Goal: Task Accomplishment & Management: Use online tool/utility

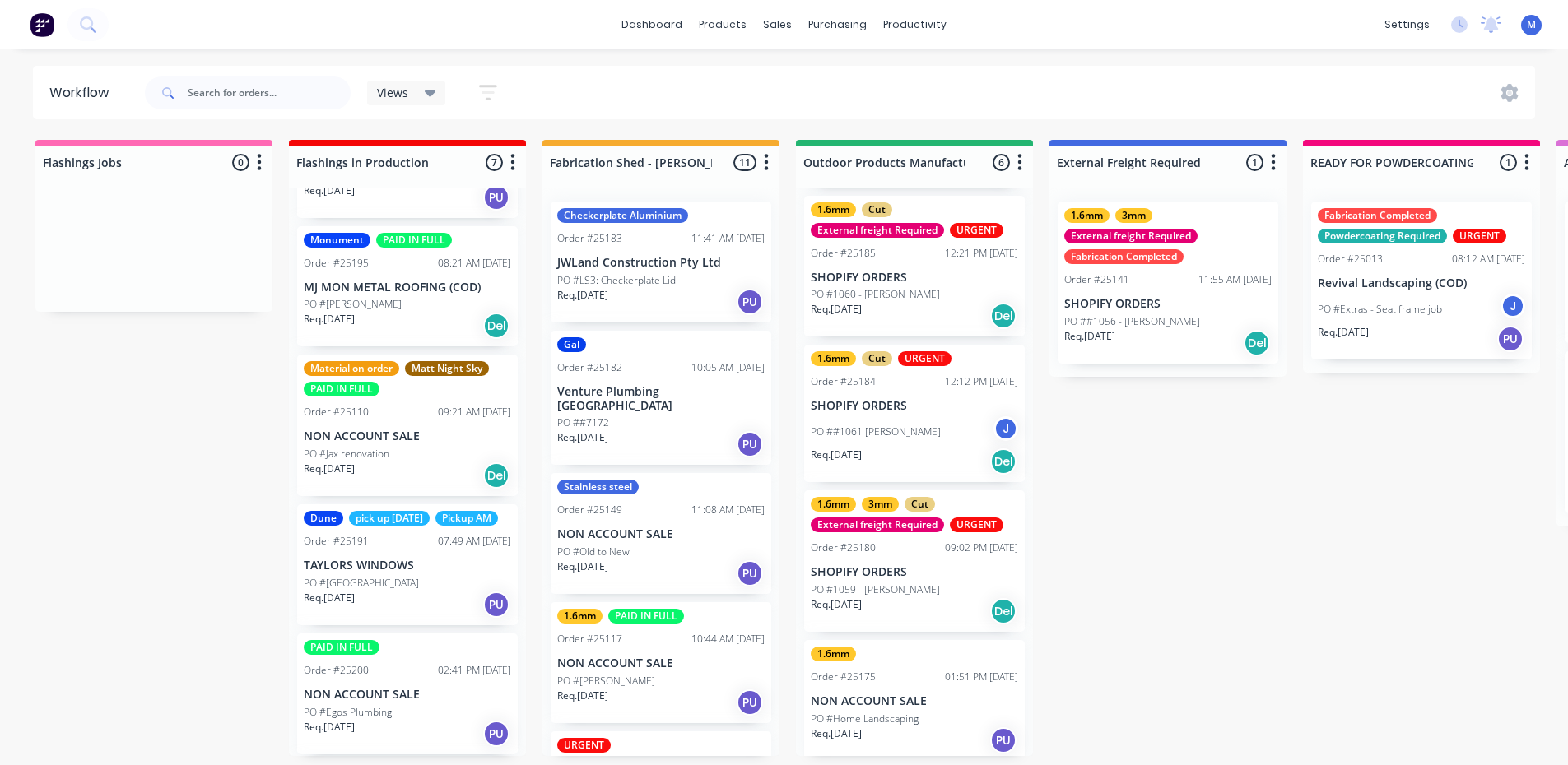
scroll to position [286, 0]
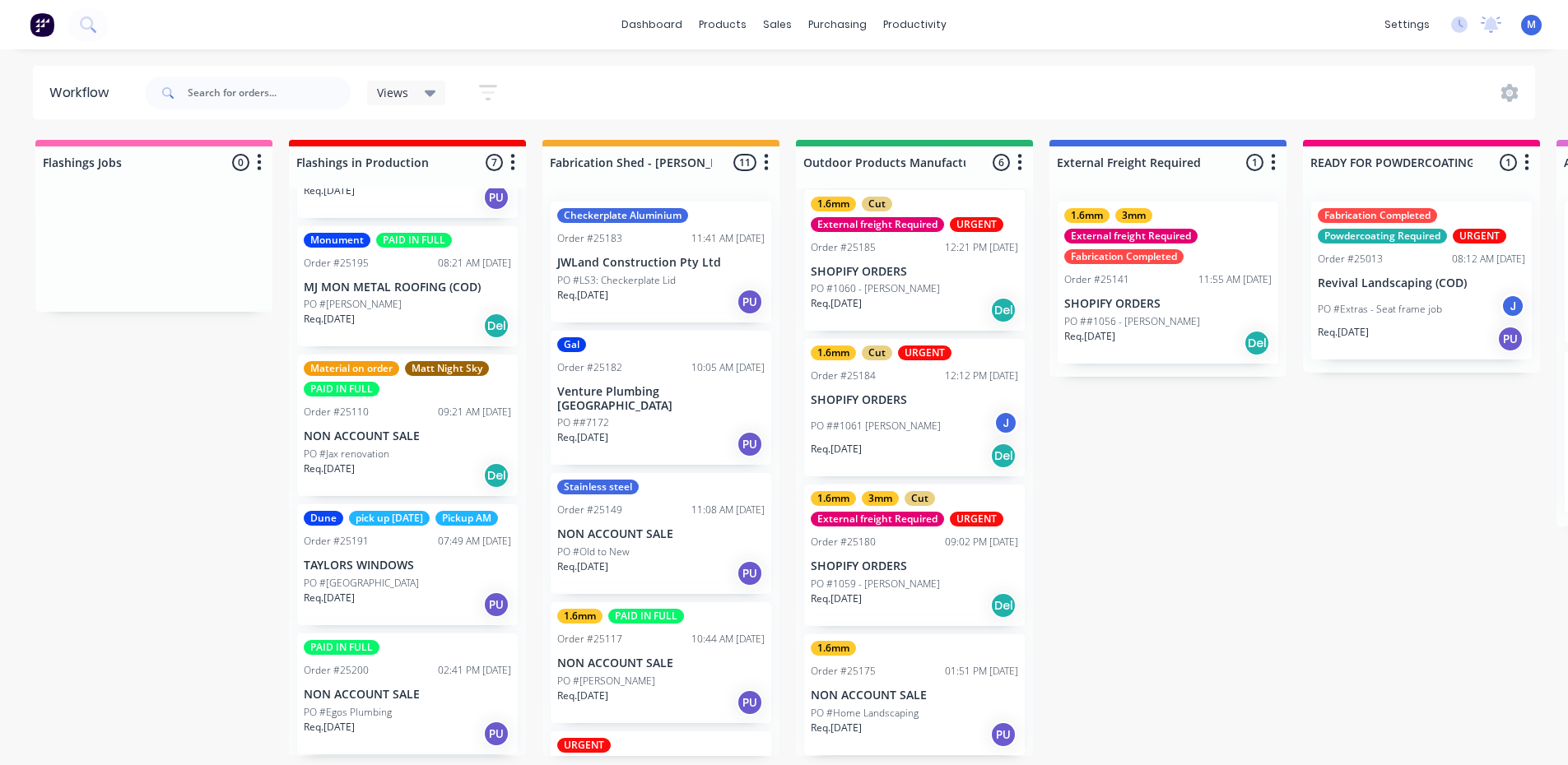
click at [876, 279] on div "1.6mm Cut External freight Required URGENT Order #25185 12:21 PM [DATE] SHOPIFY…" at bounding box center [914, 261] width 220 height 141
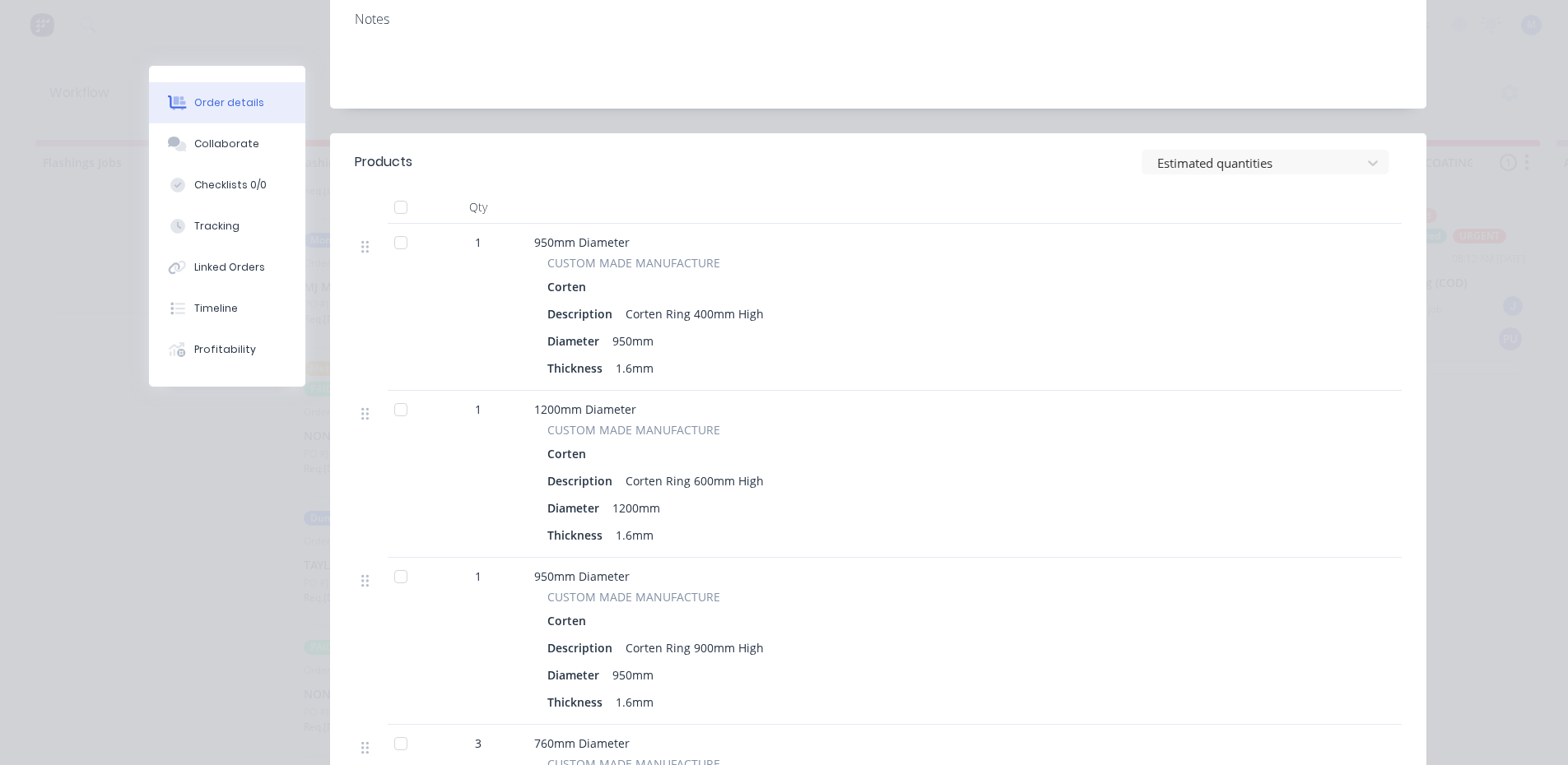
scroll to position [0, 0]
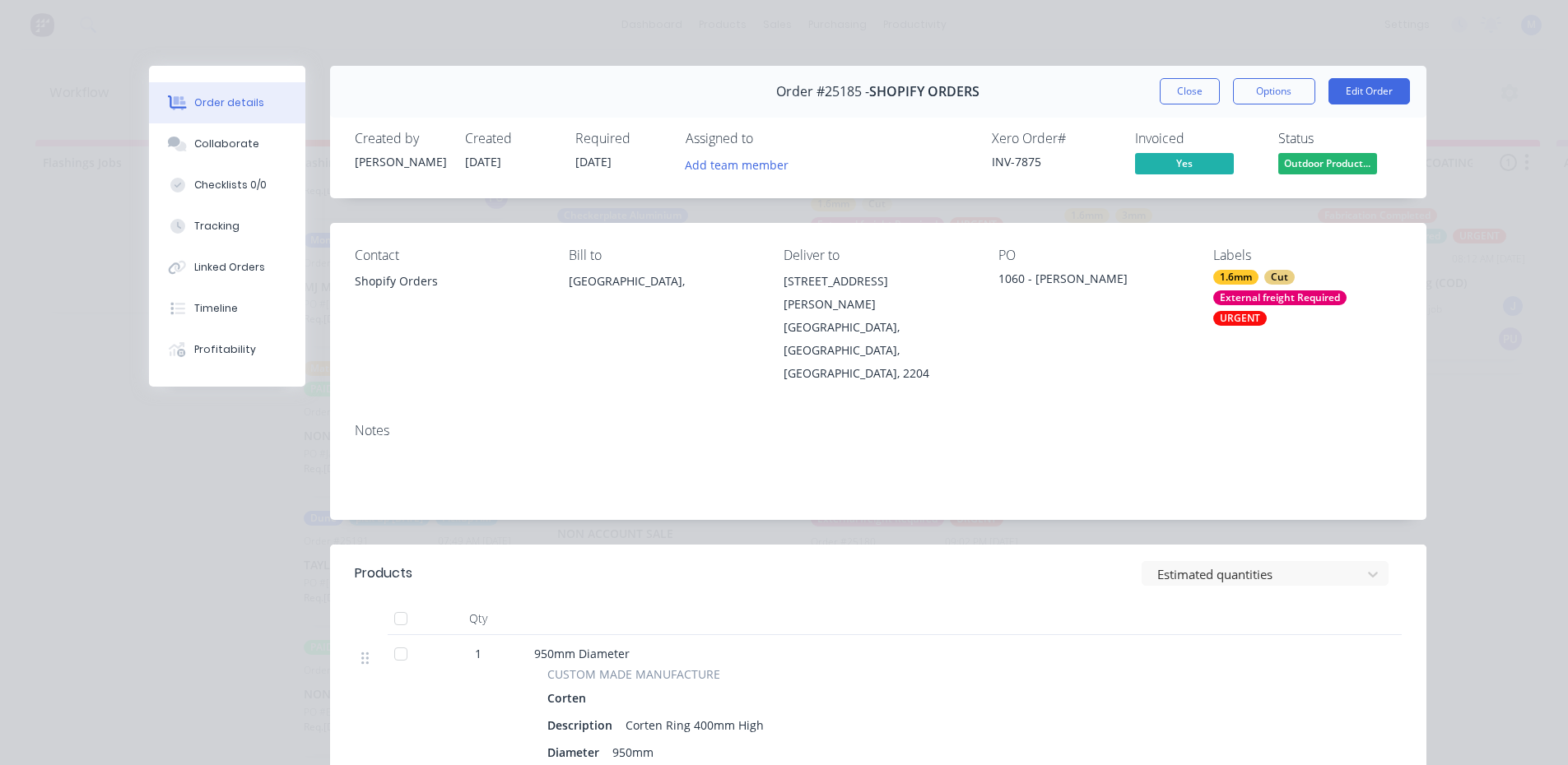
click at [1193, 86] on button "Close" at bounding box center [1189, 91] width 60 height 27
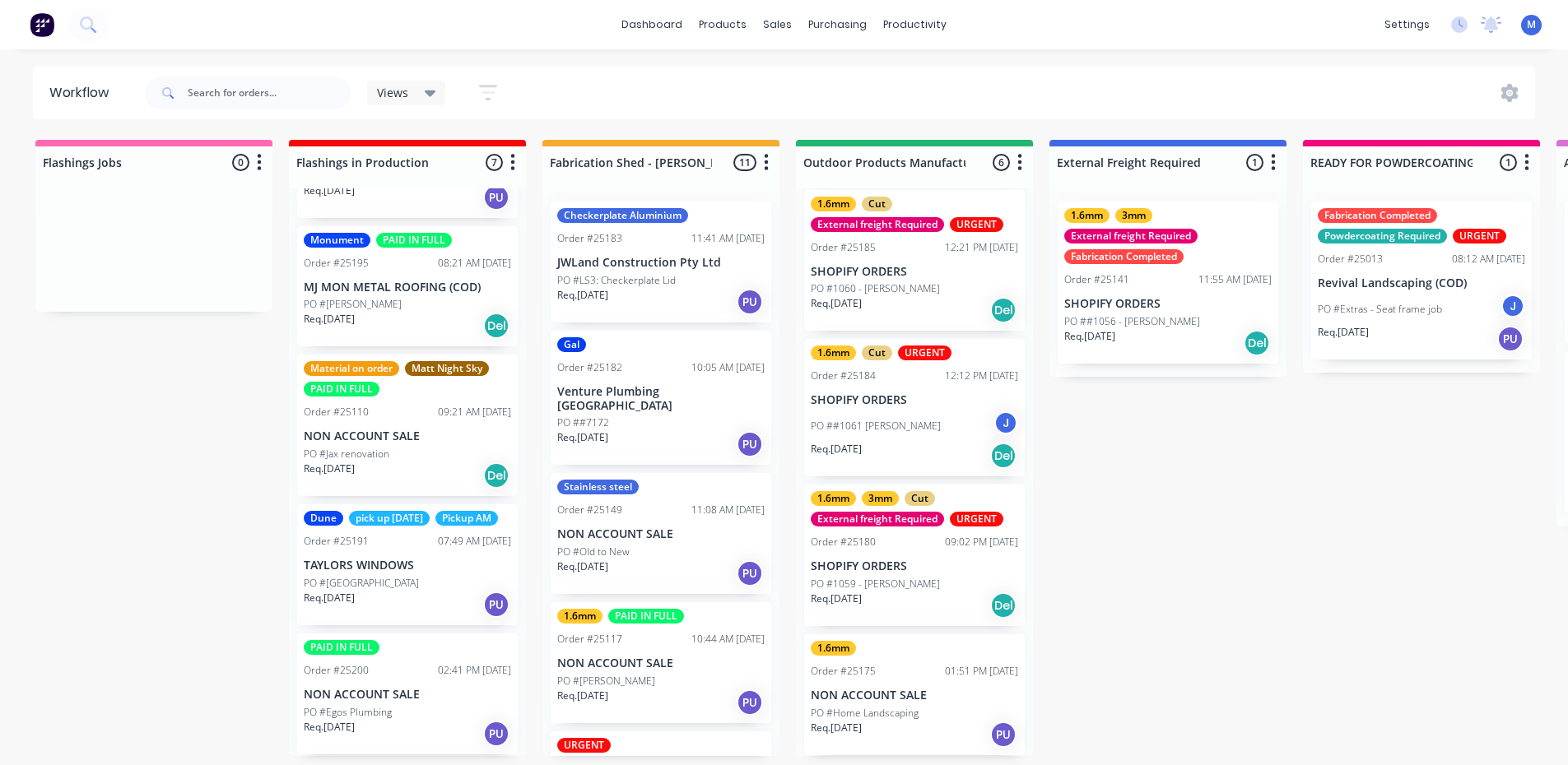
scroll to position [4, 0]
click at [889, 282] on p "PO #1060 - [PERSON_NAME]" at bounding box center [875, 289] width 129 height 15
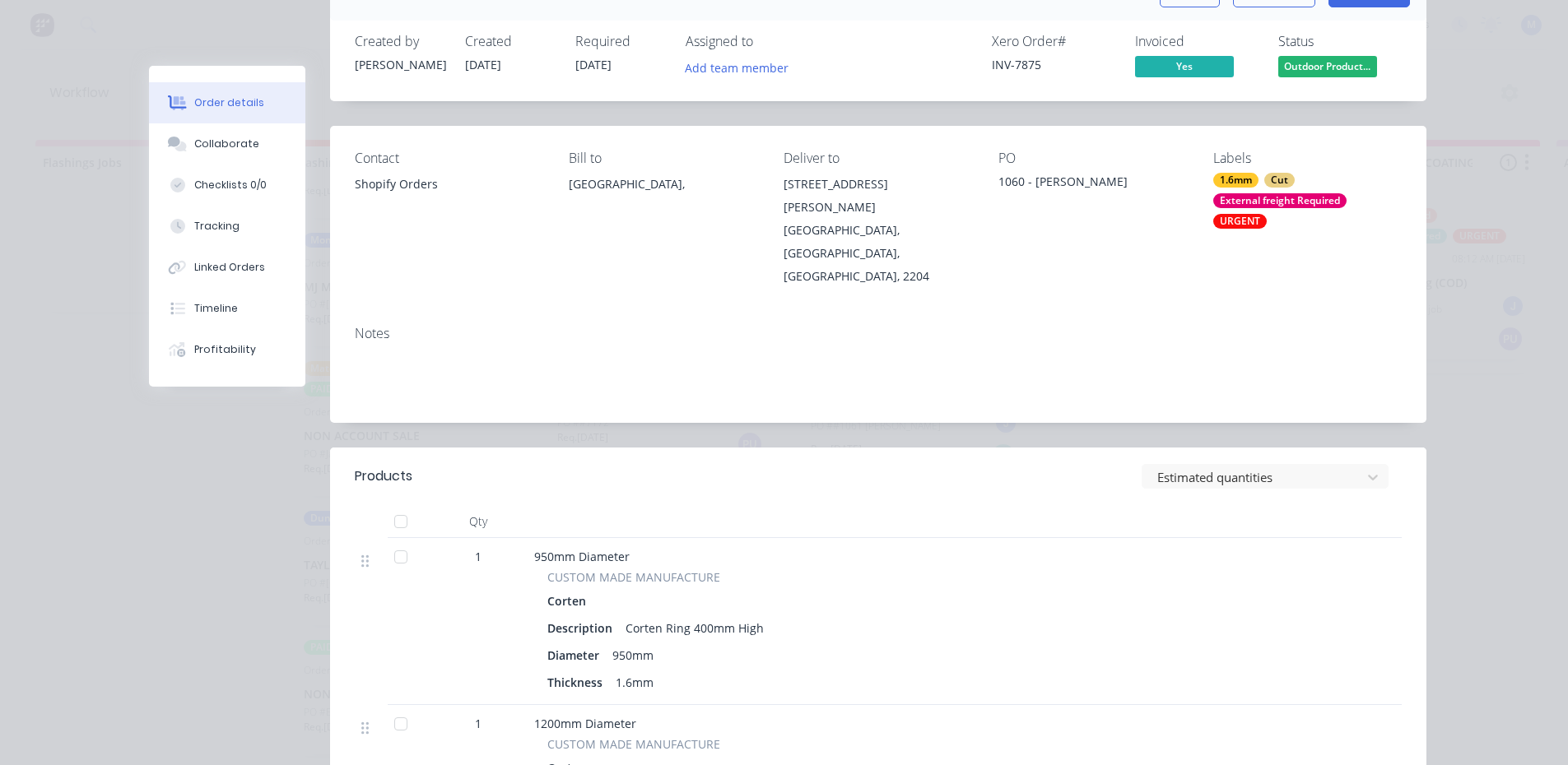
scroll to position [0, 0]
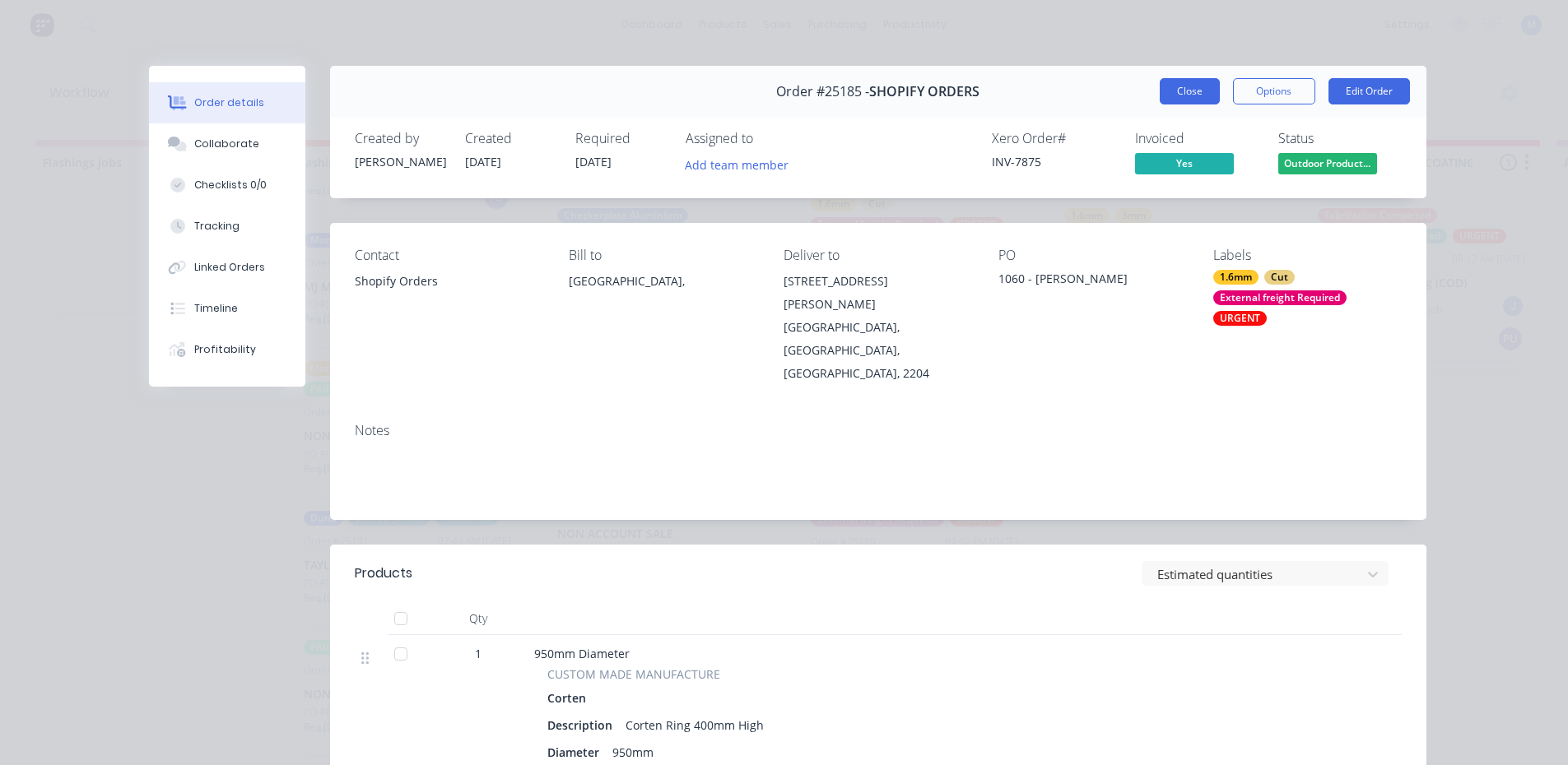
click at [1180, 84] on button "Close" at bounding box center [1189, 91] width 60 height 27
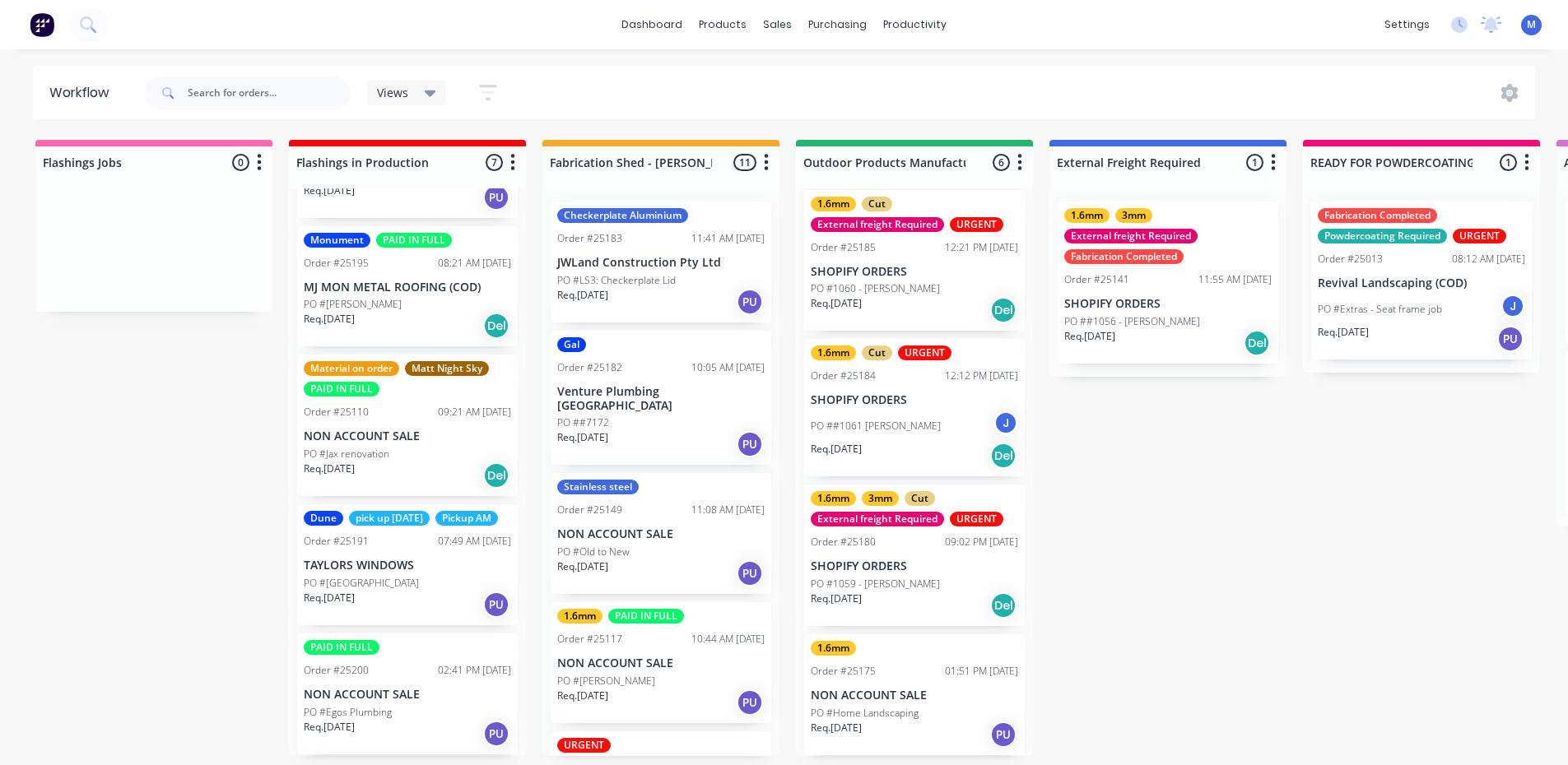
click at [890, 551] on div "1.6mm 3mm Cut External freight Required URGENT Order #25180 09:02 PM [DATE] SHO…" at bounding box center [914, 555] width 220 height 141
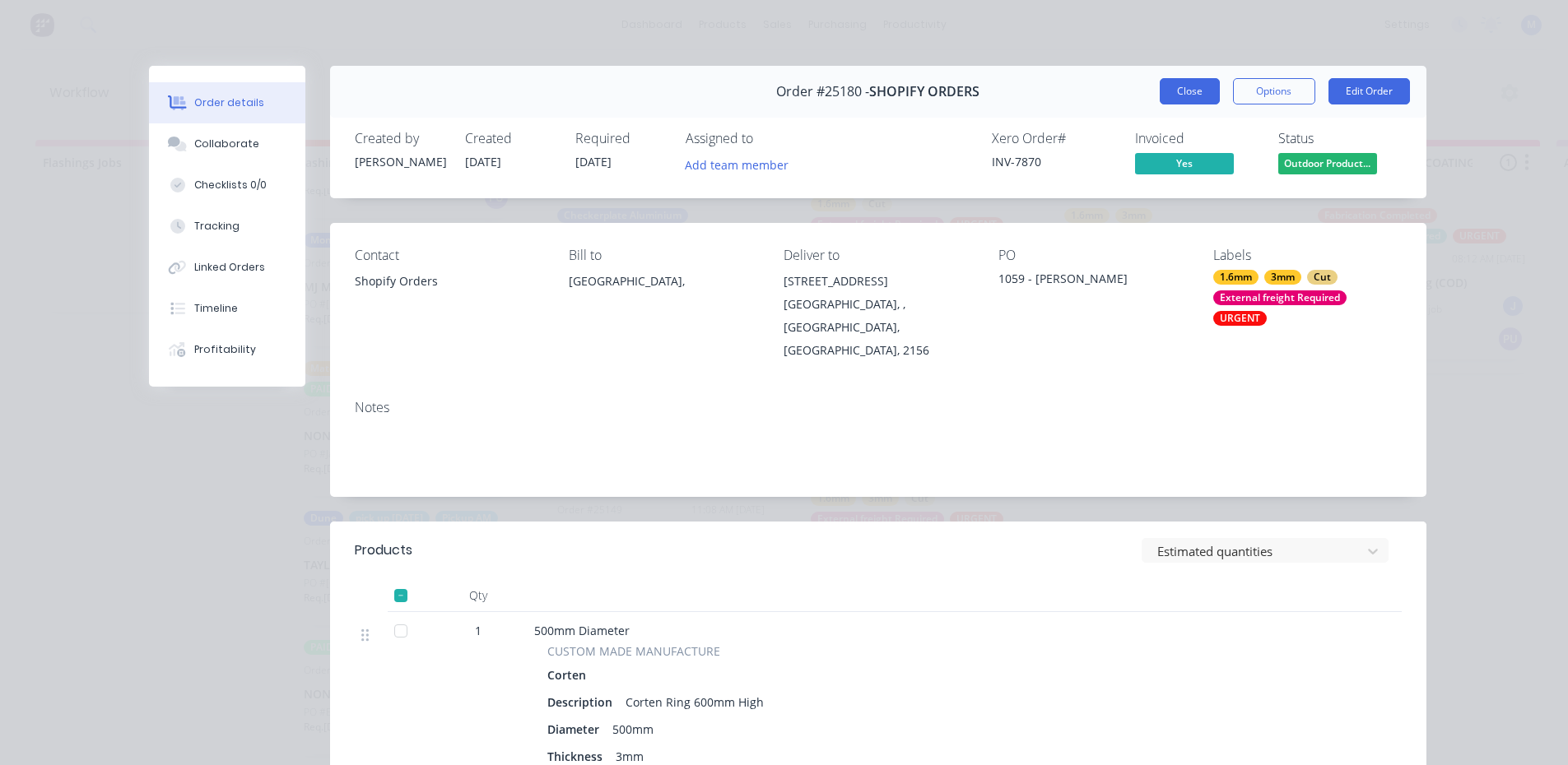
click at [1173, 91] on button "Close" at bounding box center [1189, 91] width 60 height 27
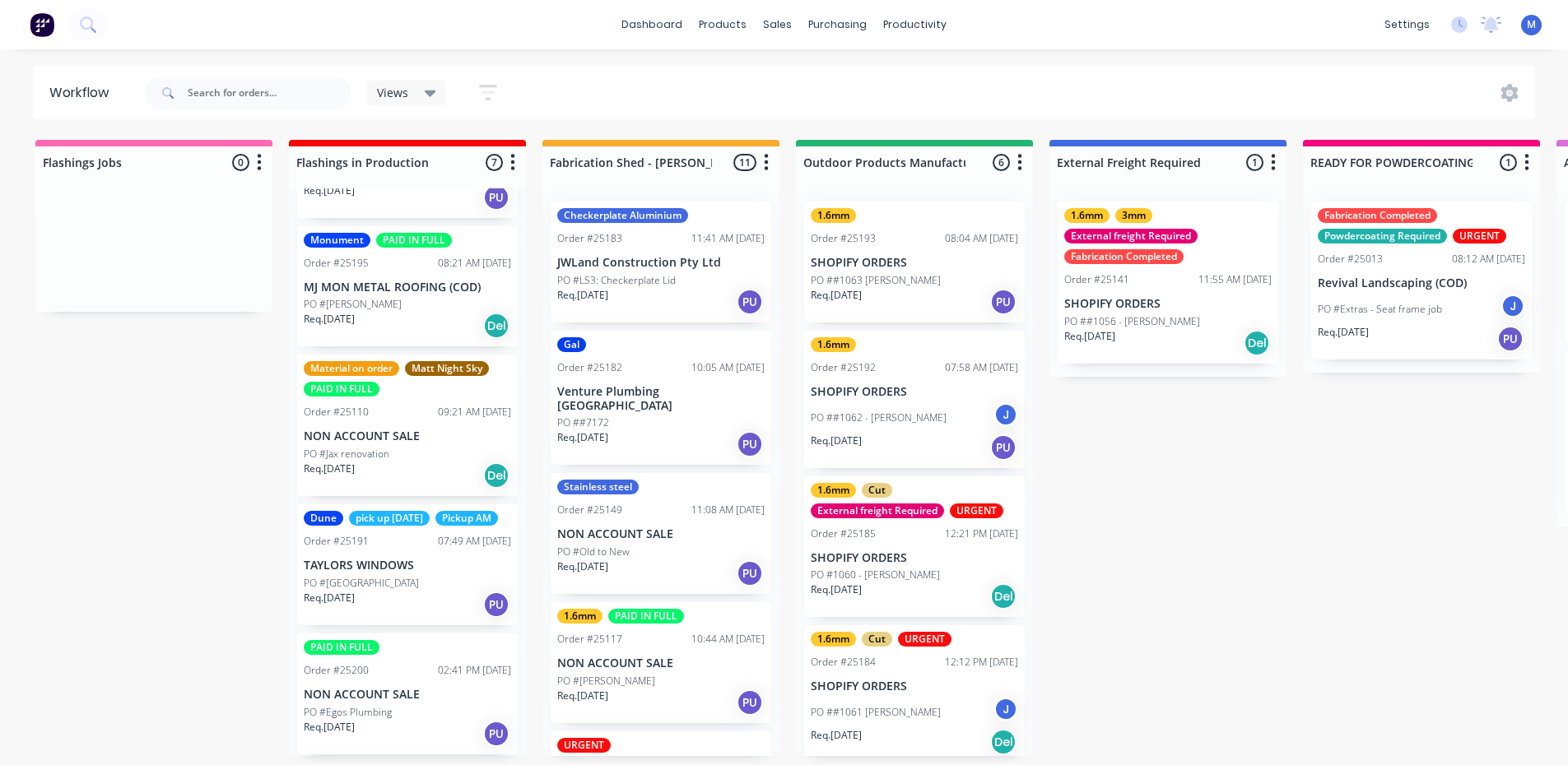
click at [672, 284] on p "PO #LS3: Checkerplate Lid" at bounding box center [616, 281] width 118 height 15
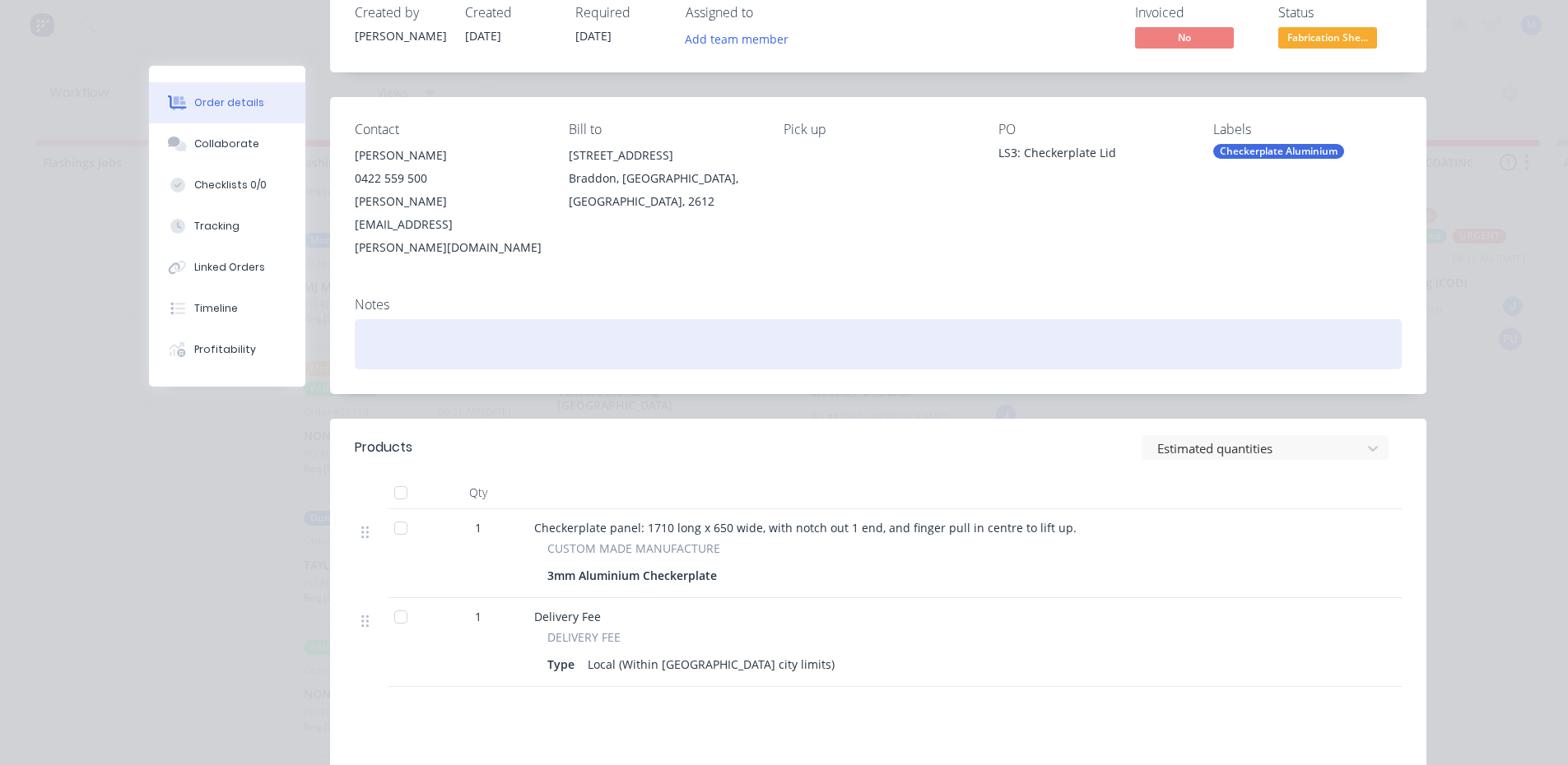
scroll to position [164, 0]
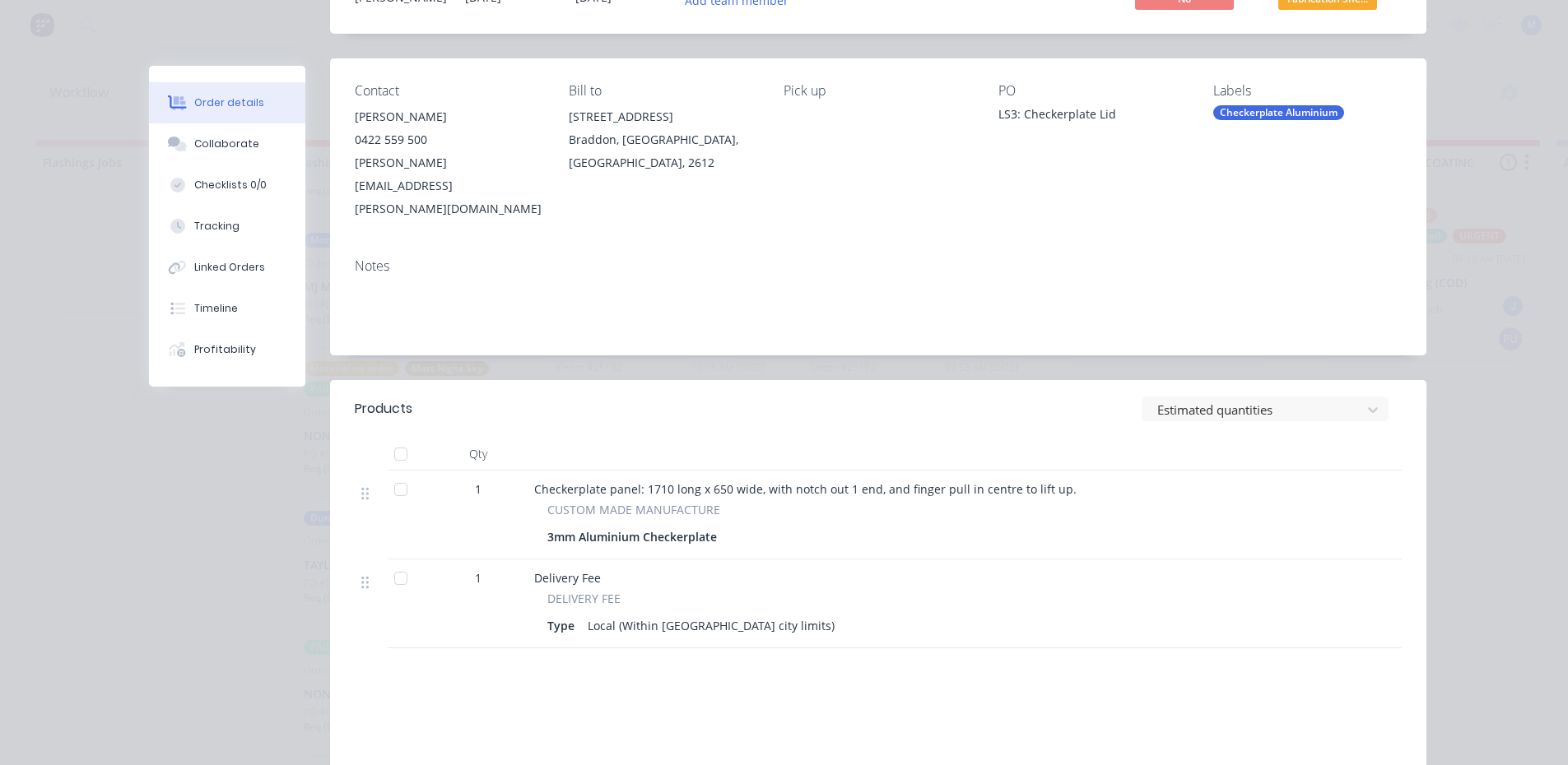
click at [1496, 499] on div "Order details Collaborate Checklists 0/0 Tracking Linked Orders Timeline Profit…" at bounding box center [784, 382] width 1568 height 765
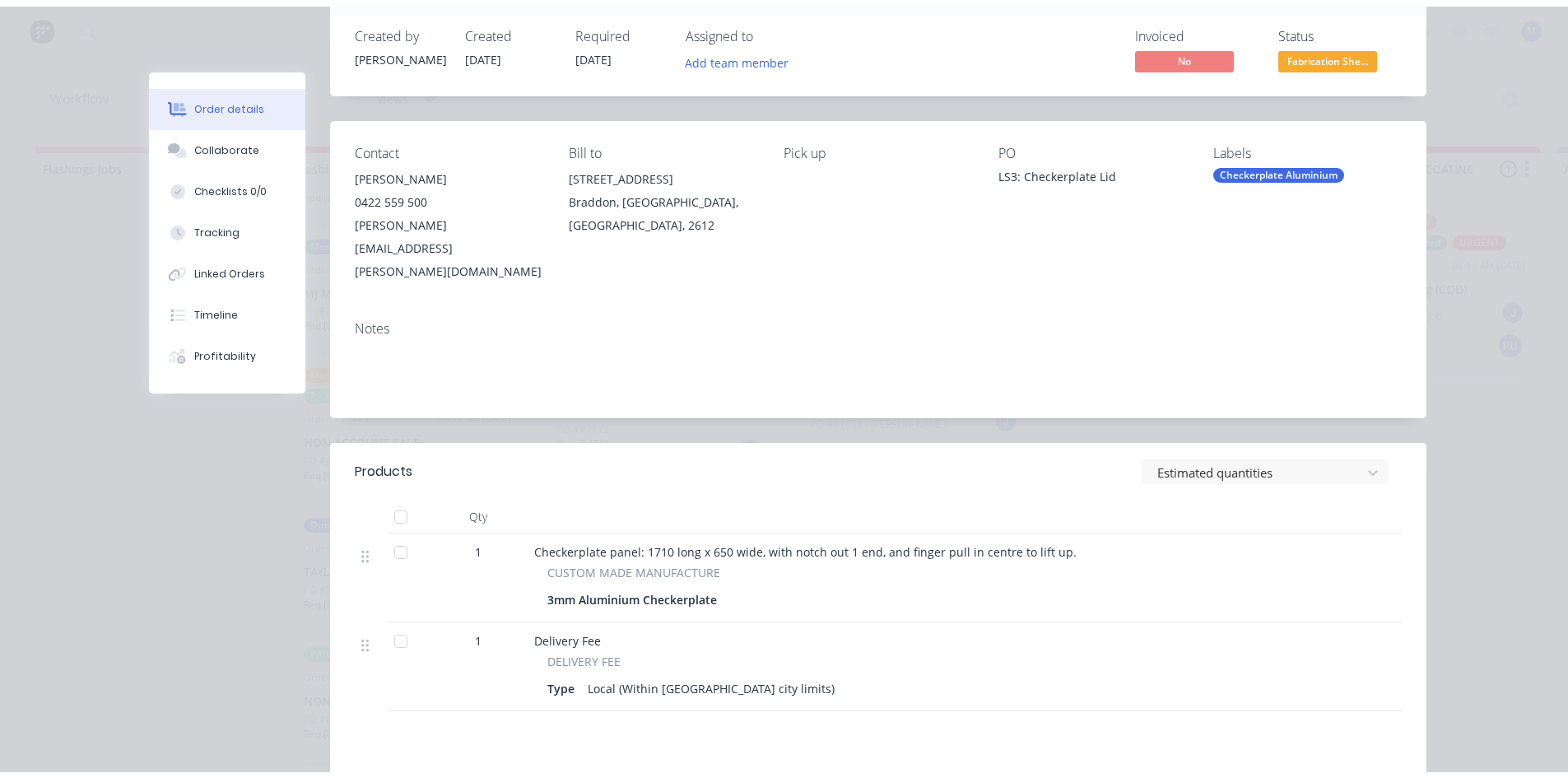
scroll to position [0, 0]
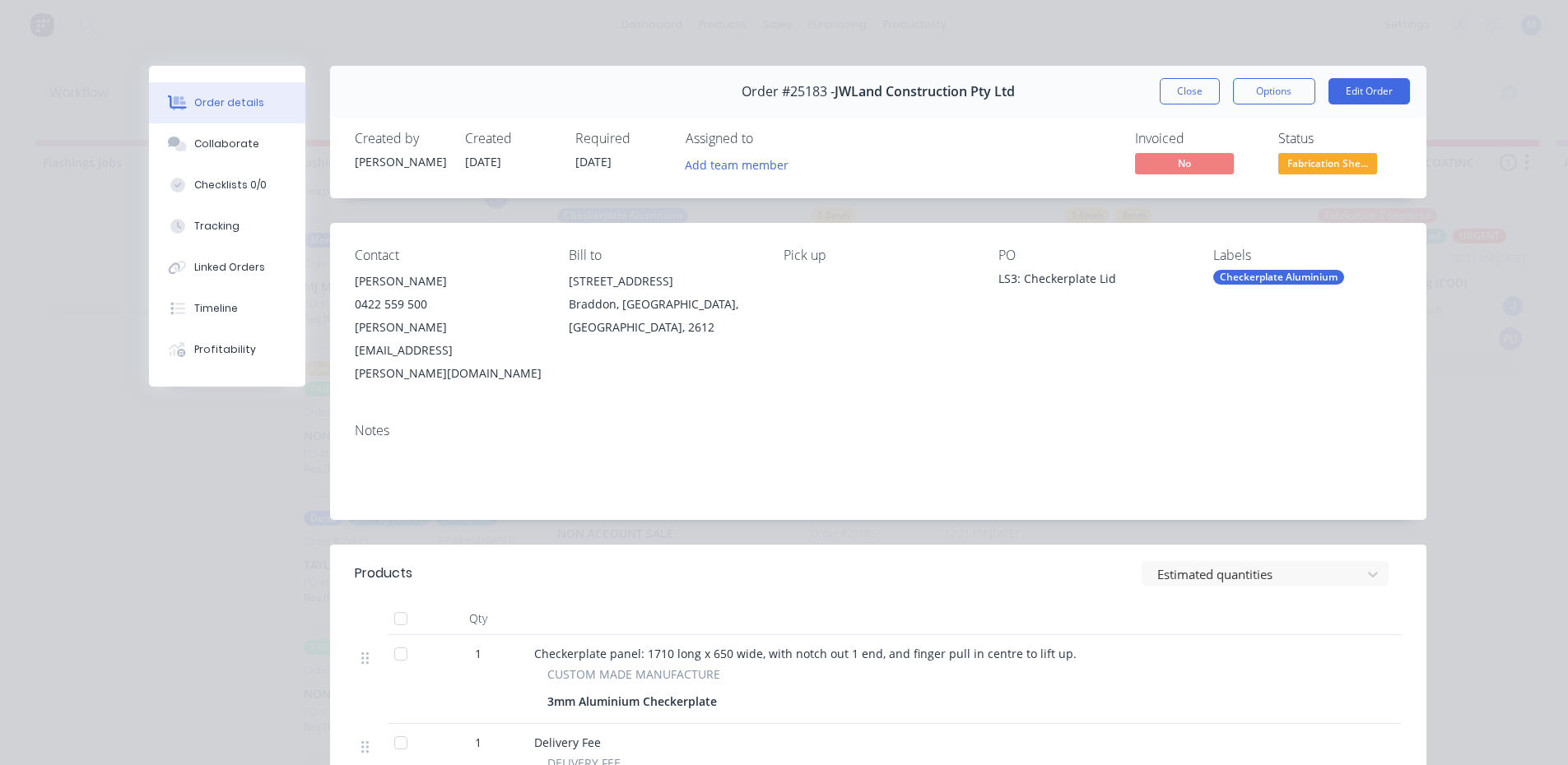
click at [1183, 91] on button "Close" at bounding box center [1189, 91] width 60 height 27
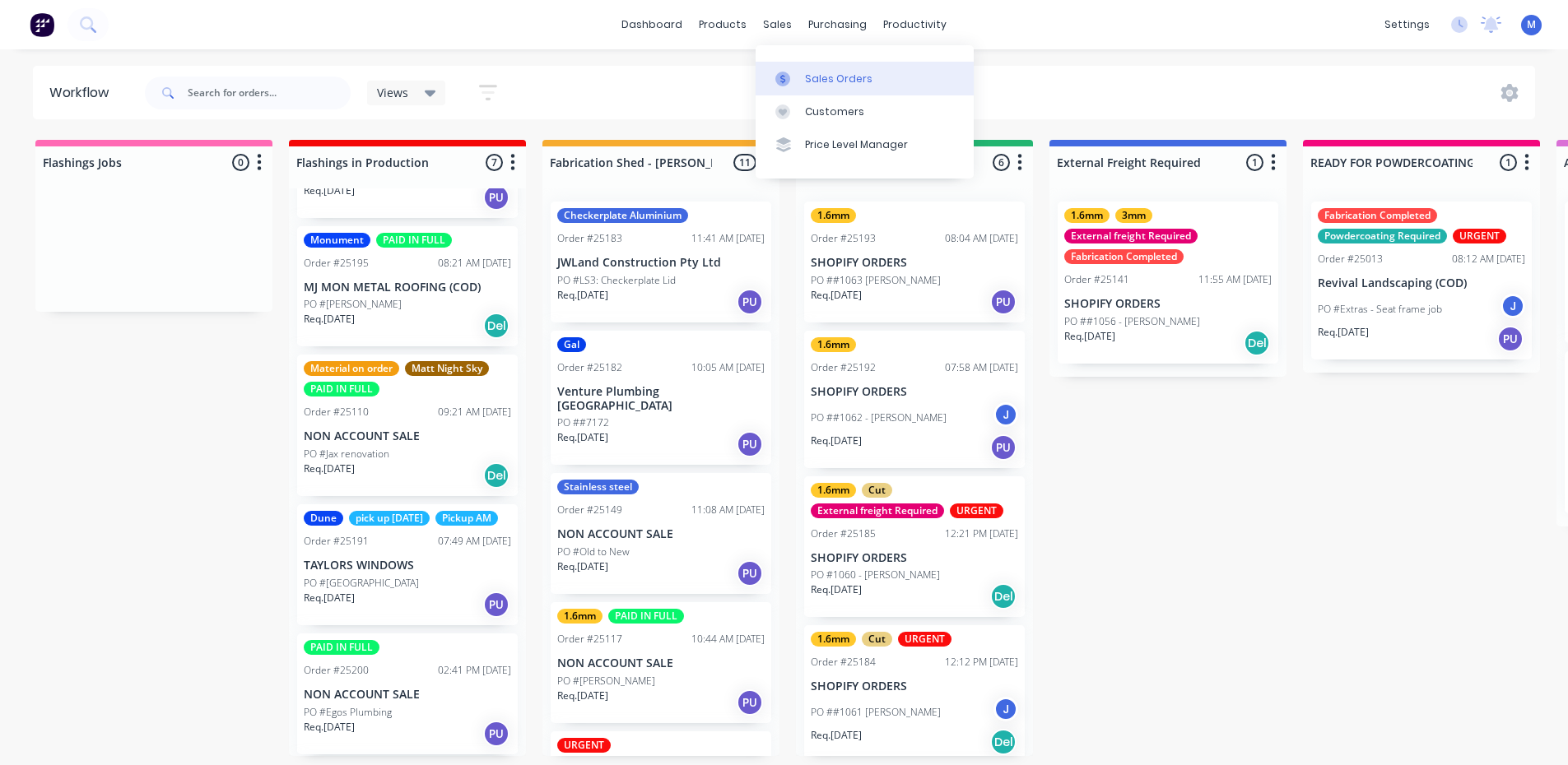
click at [821, 79] on div "Sales Orders" at bounding box center [839, 79] width 68 height 15
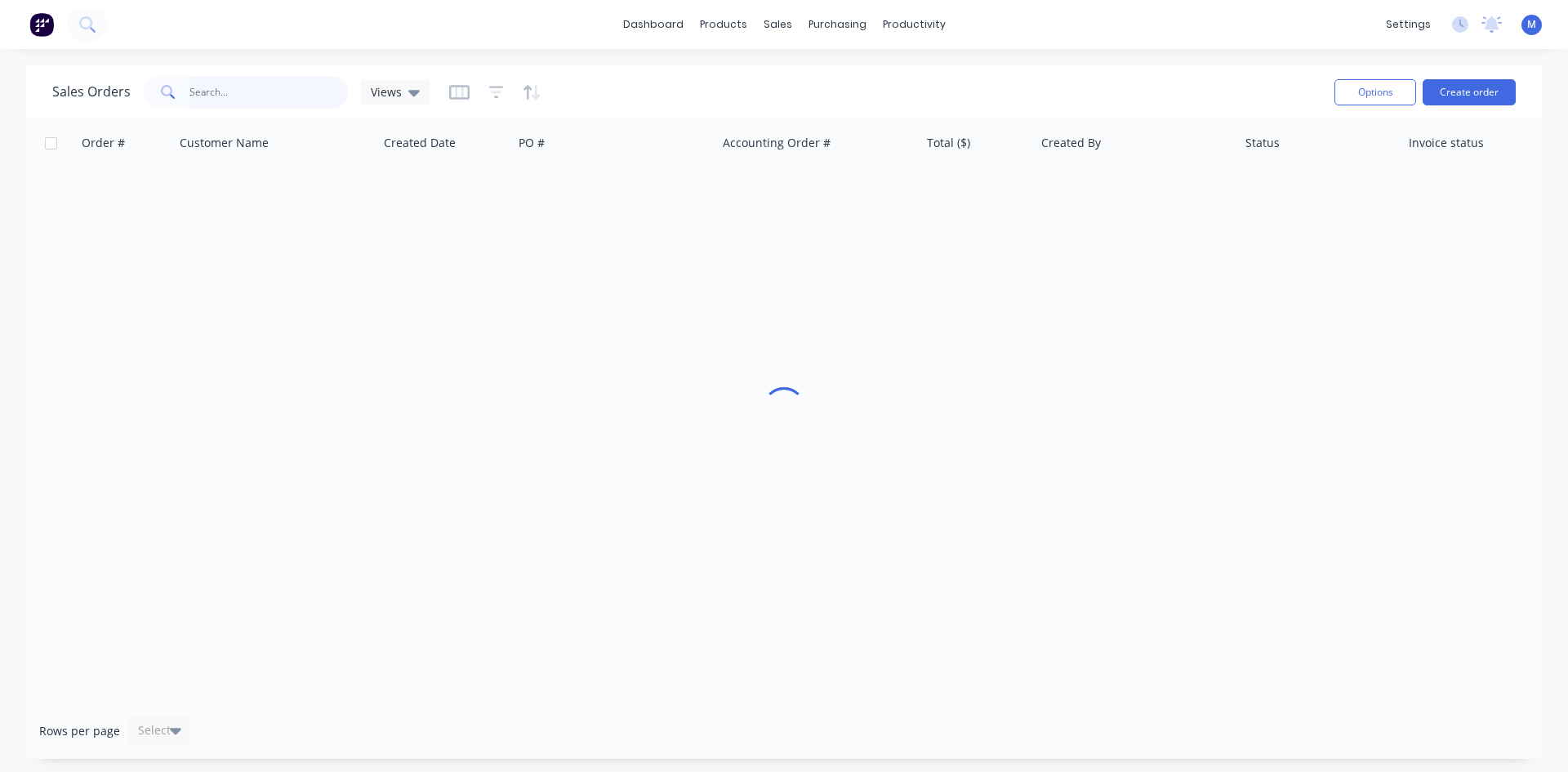
click at [218, 94] on input "text" at bounding box center [269, 92] width 159 height 33
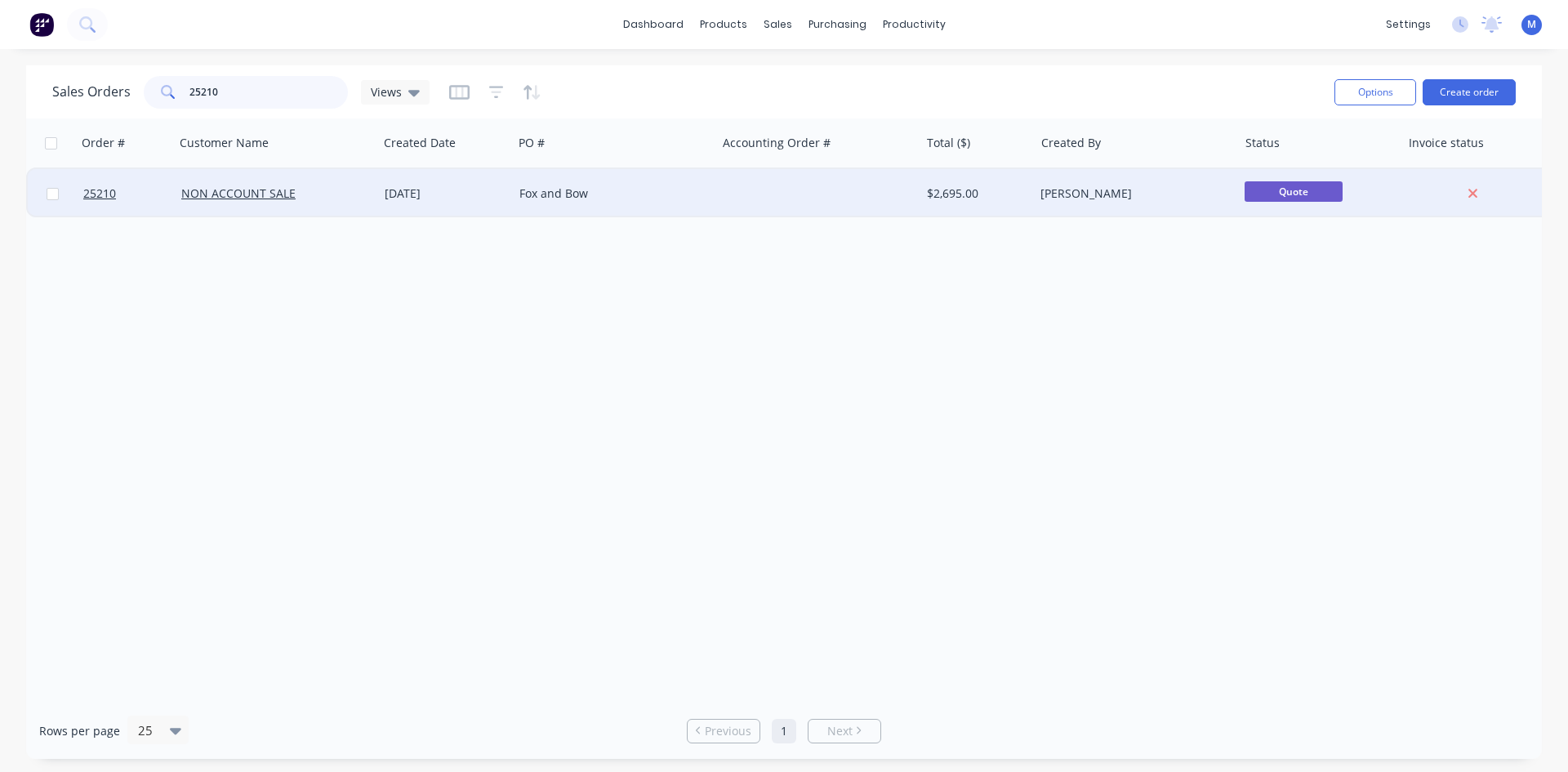
type input "25210"
click at [742, 198] on div at bounding box center [818, 194] width 203 height 49
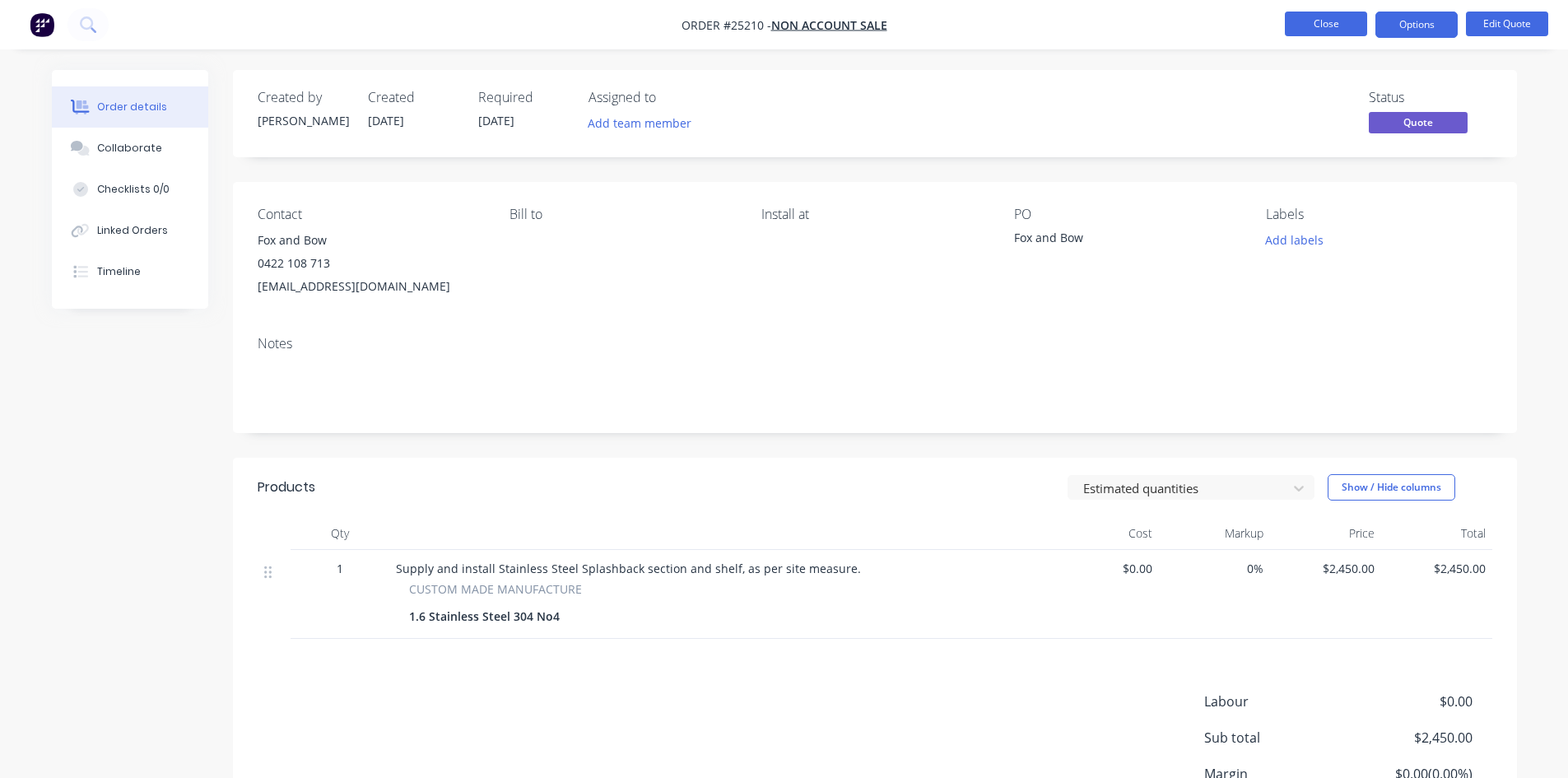
click at [1317, 28] on button "Close" at bounding box center [1326, 24] width 83 height 25
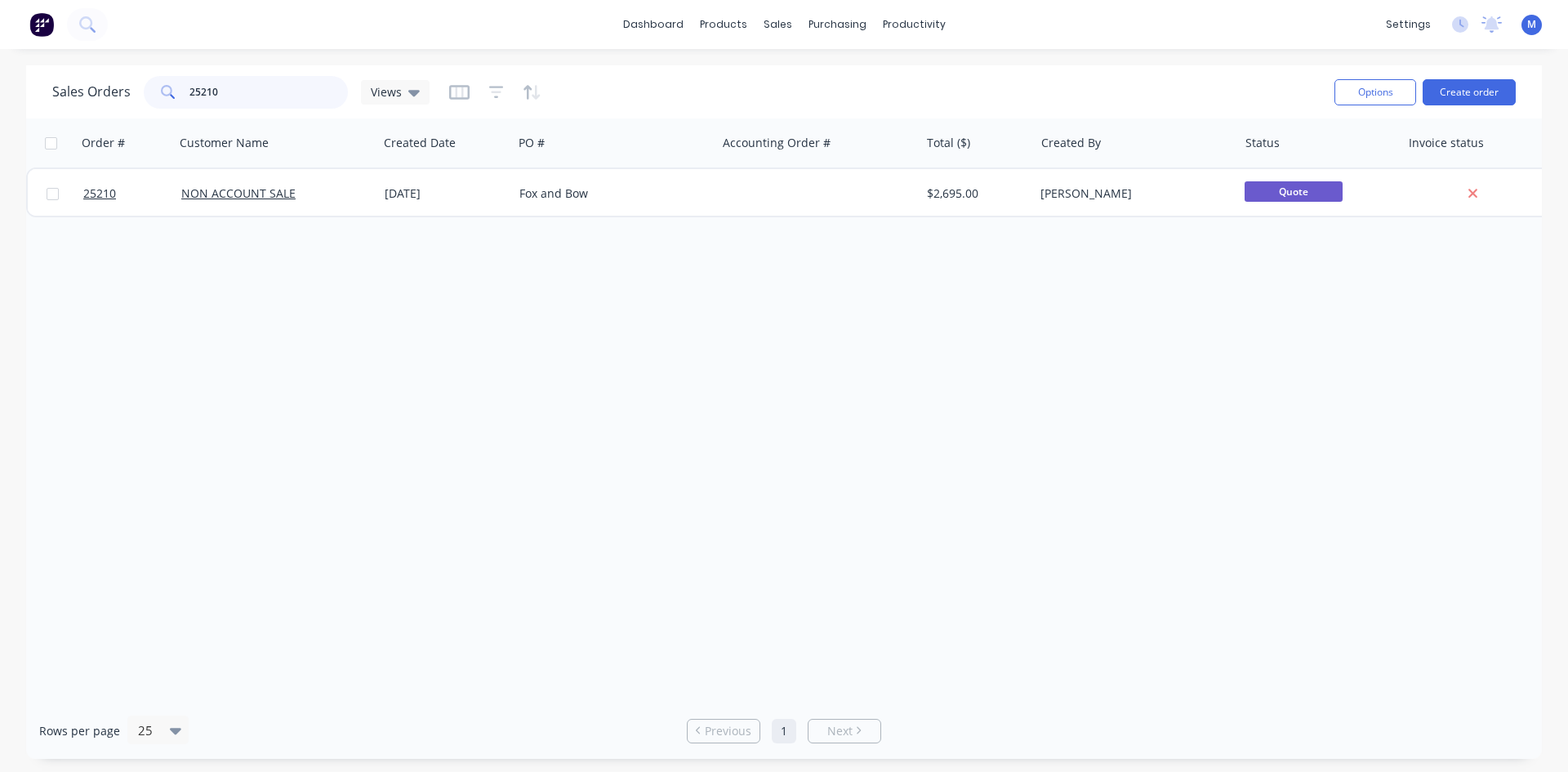
drag, startPoint x: 186, startPoint y: 86, endPoint x: 102, endPoint y: 90, distance: 84.1
click at [108, 87] on div "Sales Orders 25210 Views" at bounding box center [240, 92] width 377 height 33
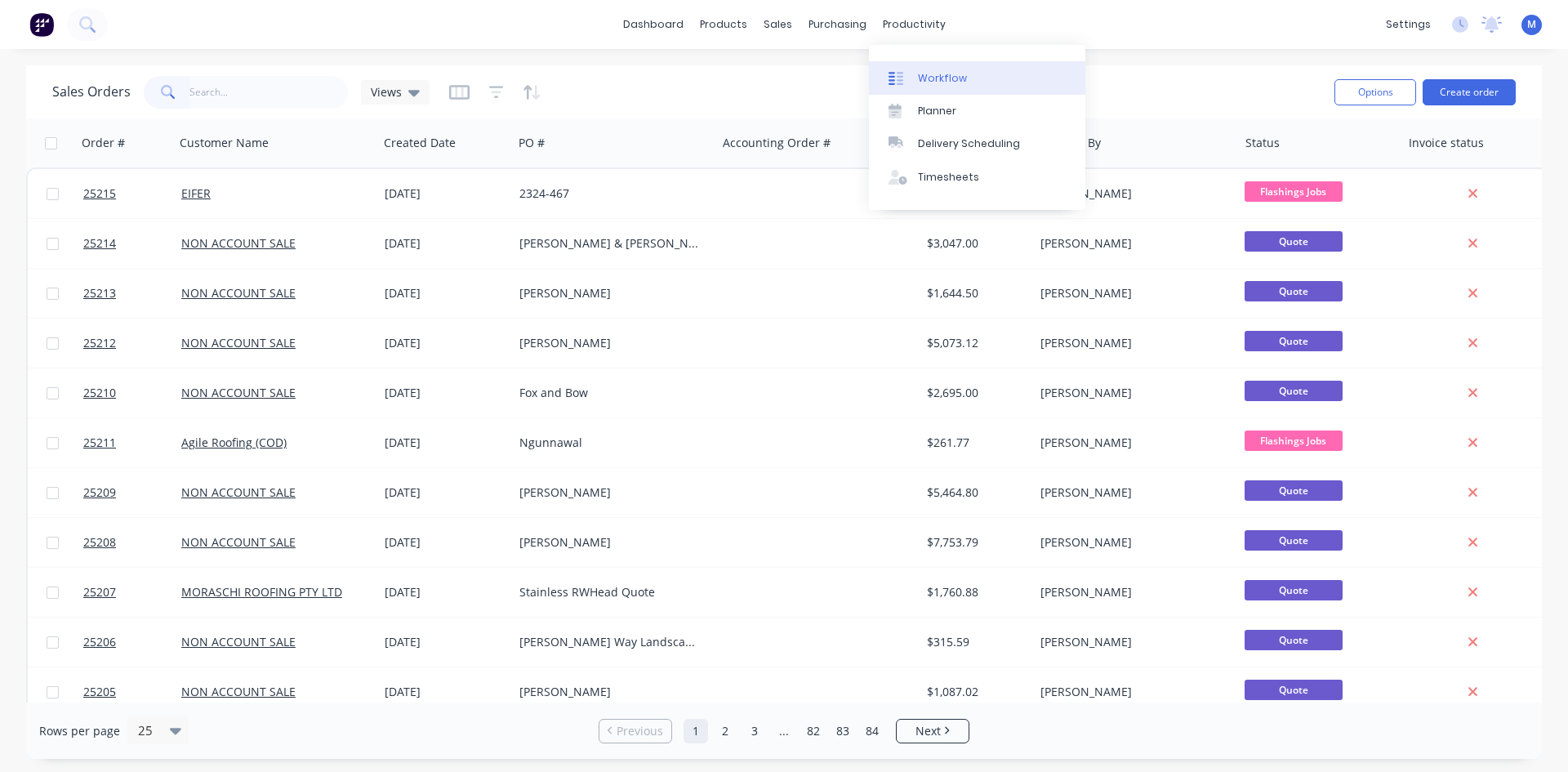
click at [964, 76] on link "Workflow" at bounding box center [978, 77] width 217 height 33
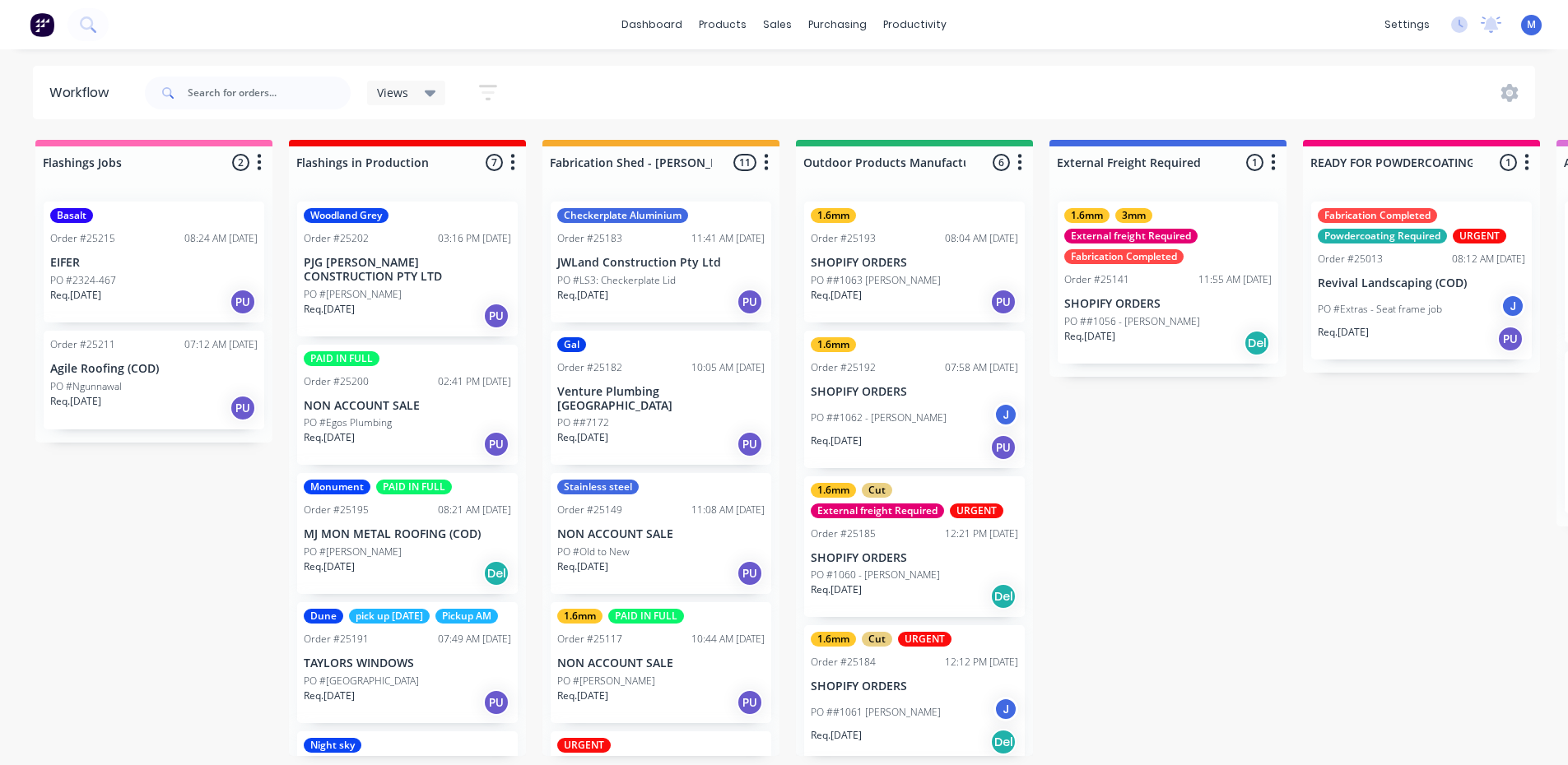
click at [198, 404] on div "Req. [DATE] PU" at bounding box center [154, 408] width 207 height 28
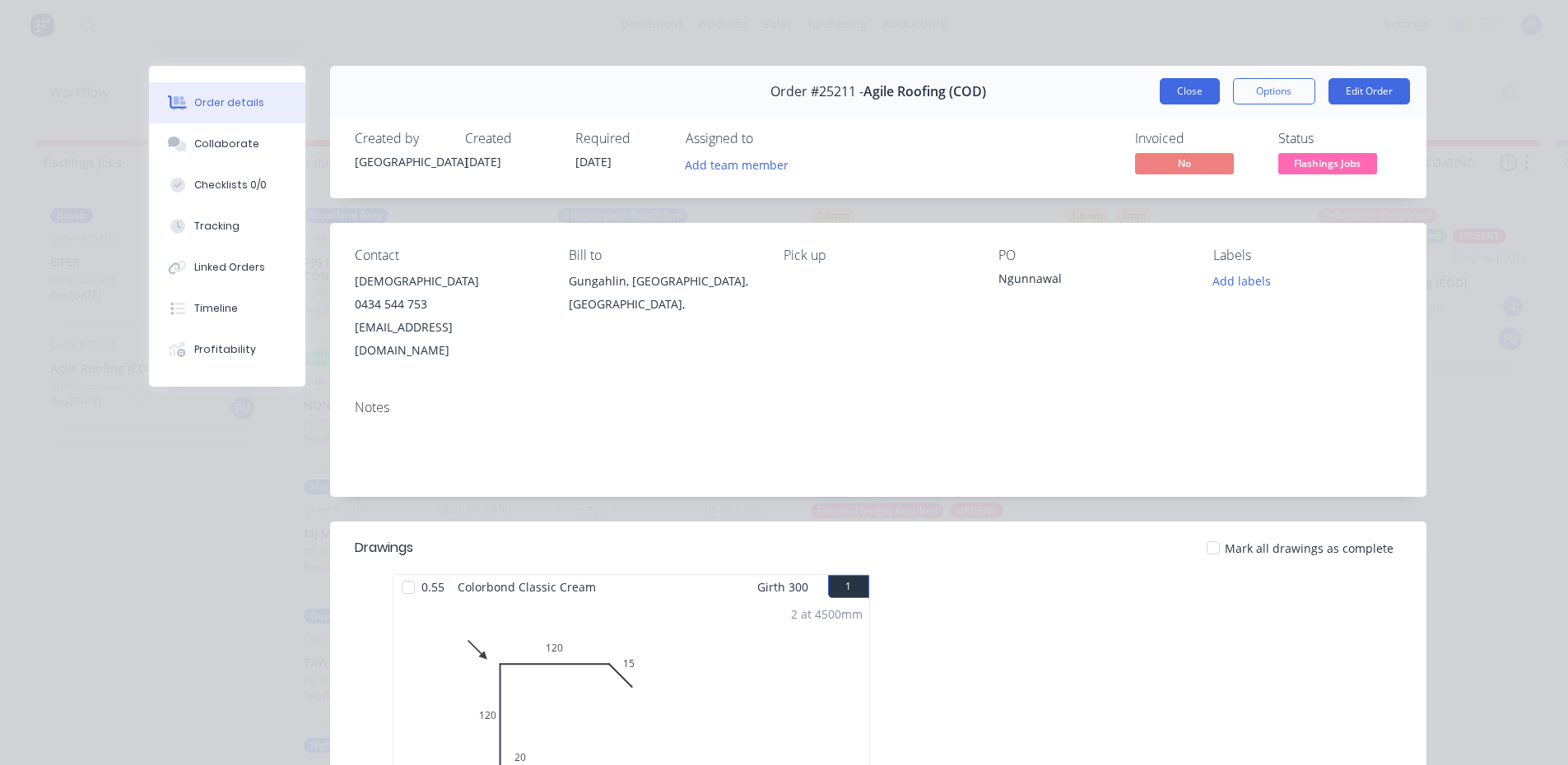
click at [1175, 93] on button "Close" at bounding box center [1189, 91] width 60 height 27
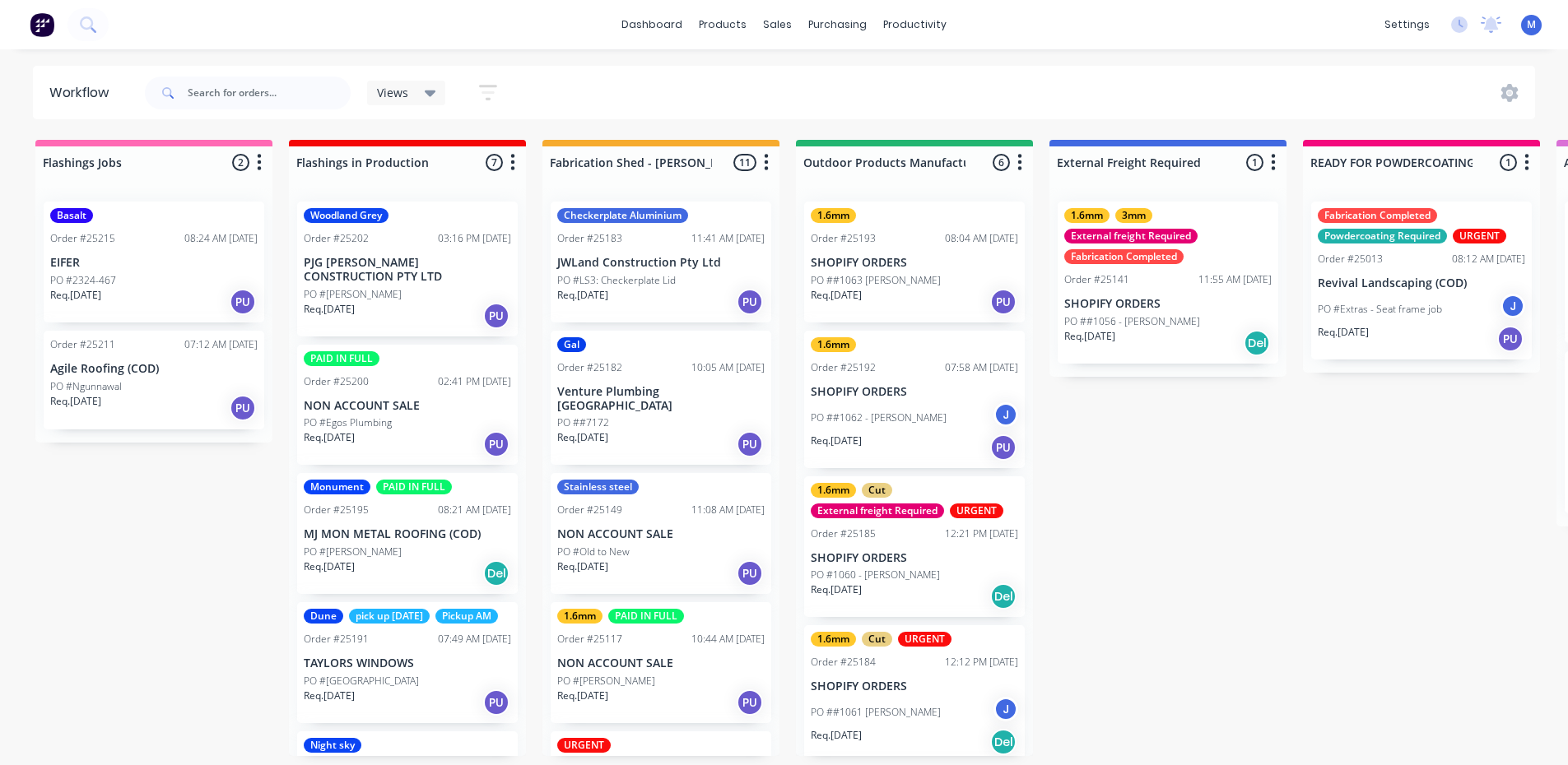
scroll to position [396, 0]
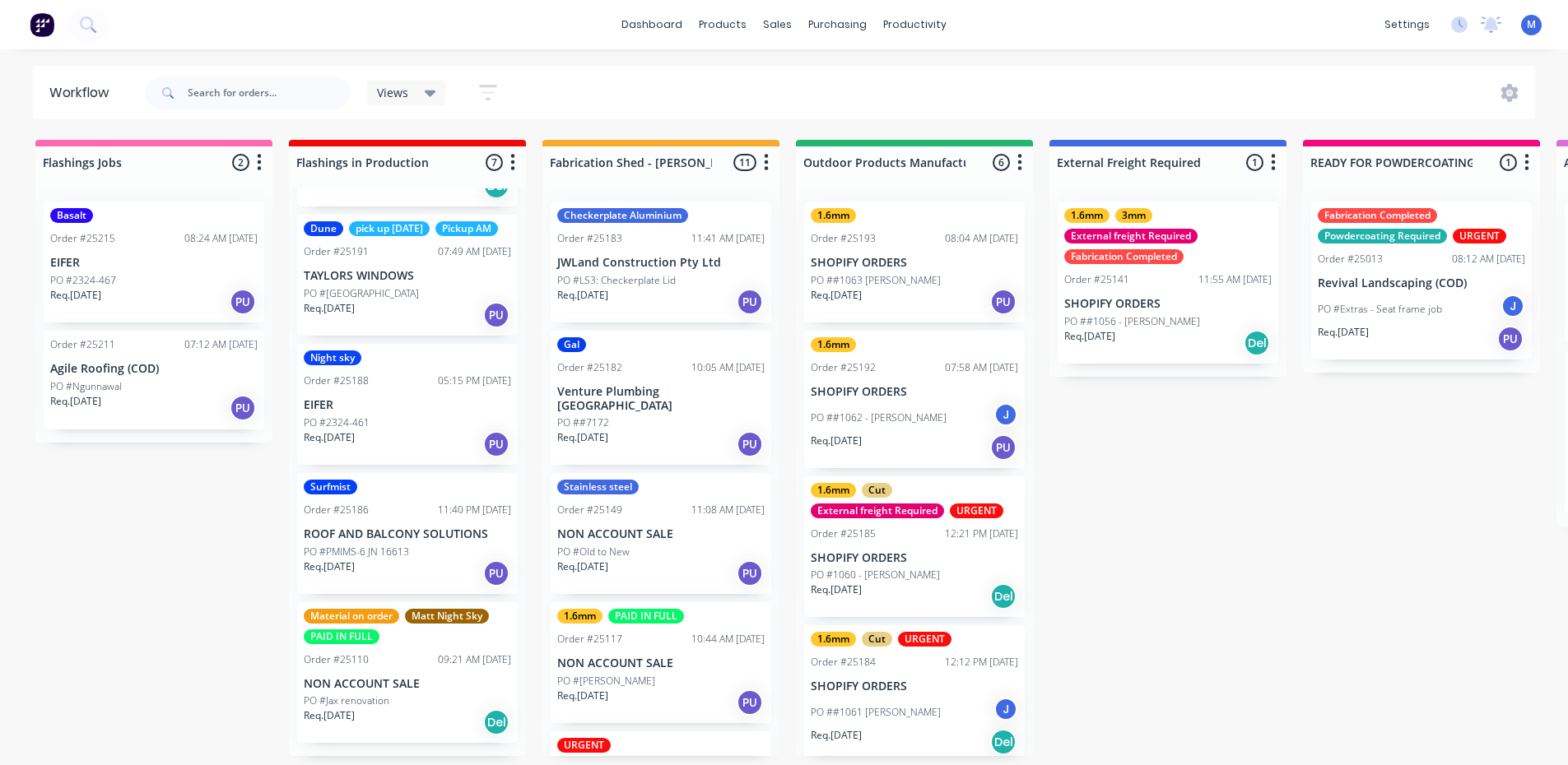
click at [388, 541] on p "ROOF AND BALCONY SOLUTIONS" at bounding box center [407, 534] width 207 height 14
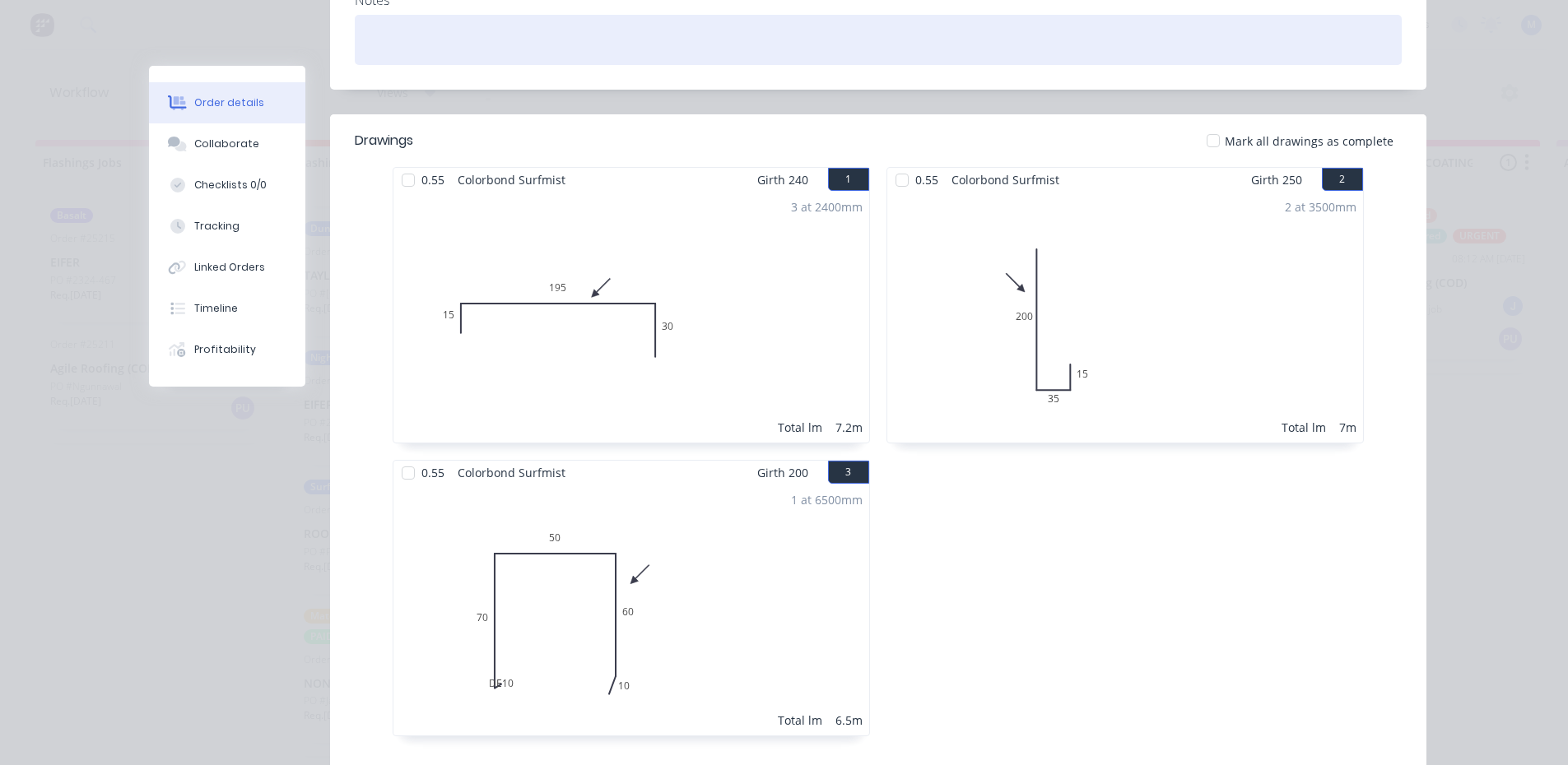
scroll to position [153, 0]
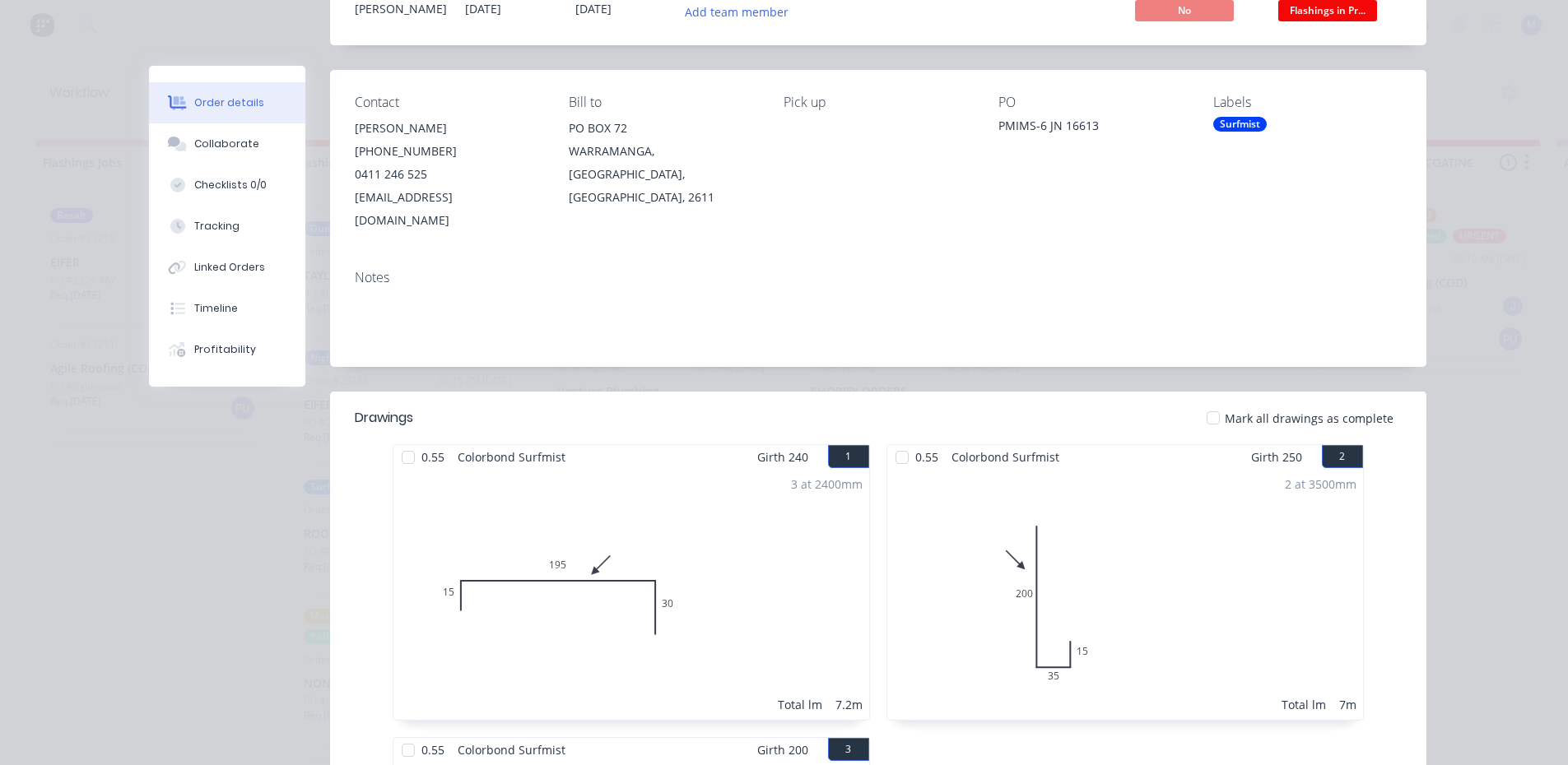
click at [404, 441] on div at bounding box center [408, 458] width 33 height 33
click at [895, 441] on div at bounding box center [902, 458] width 33 height 33
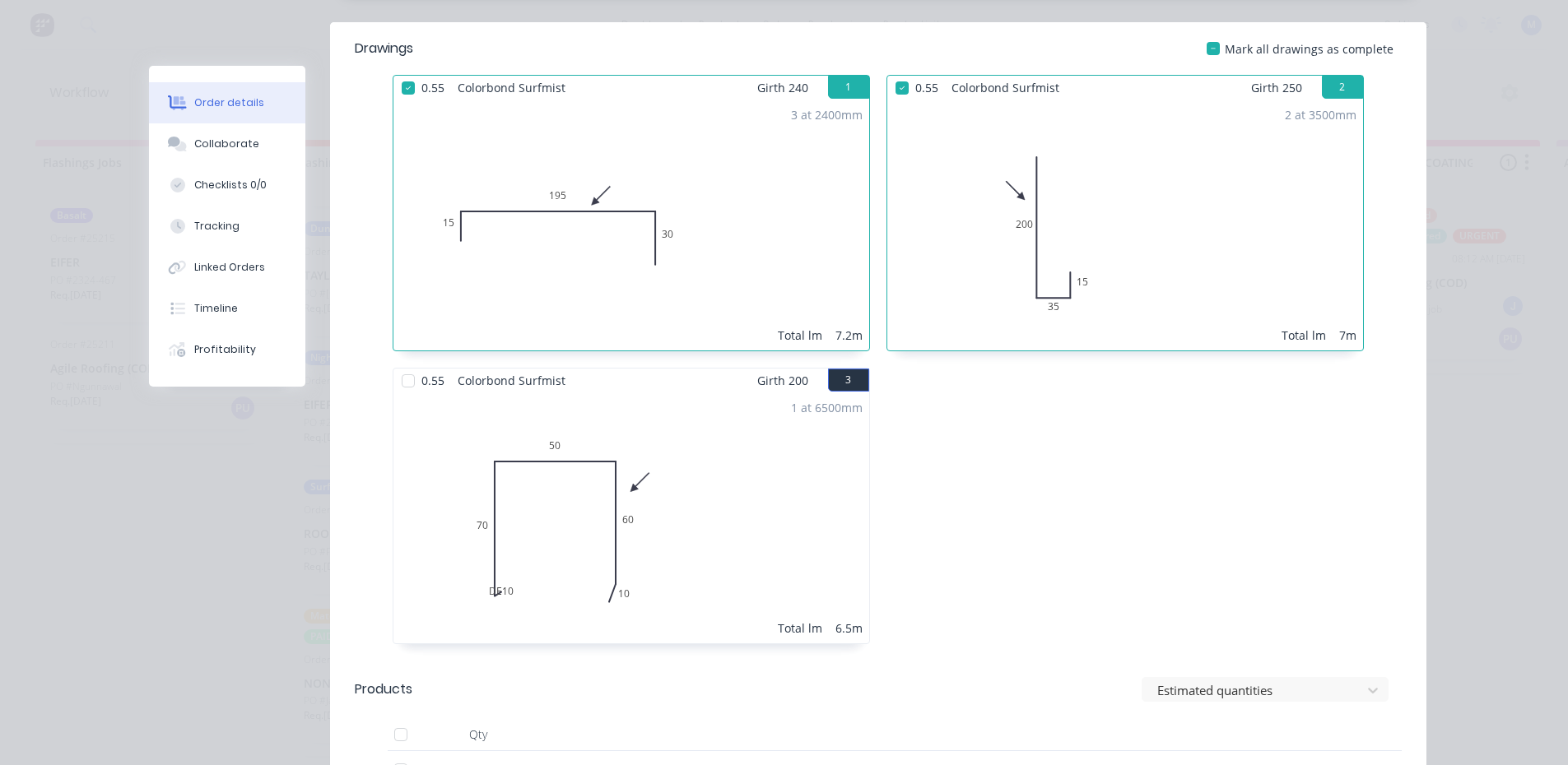
scroll to position [564, 0]
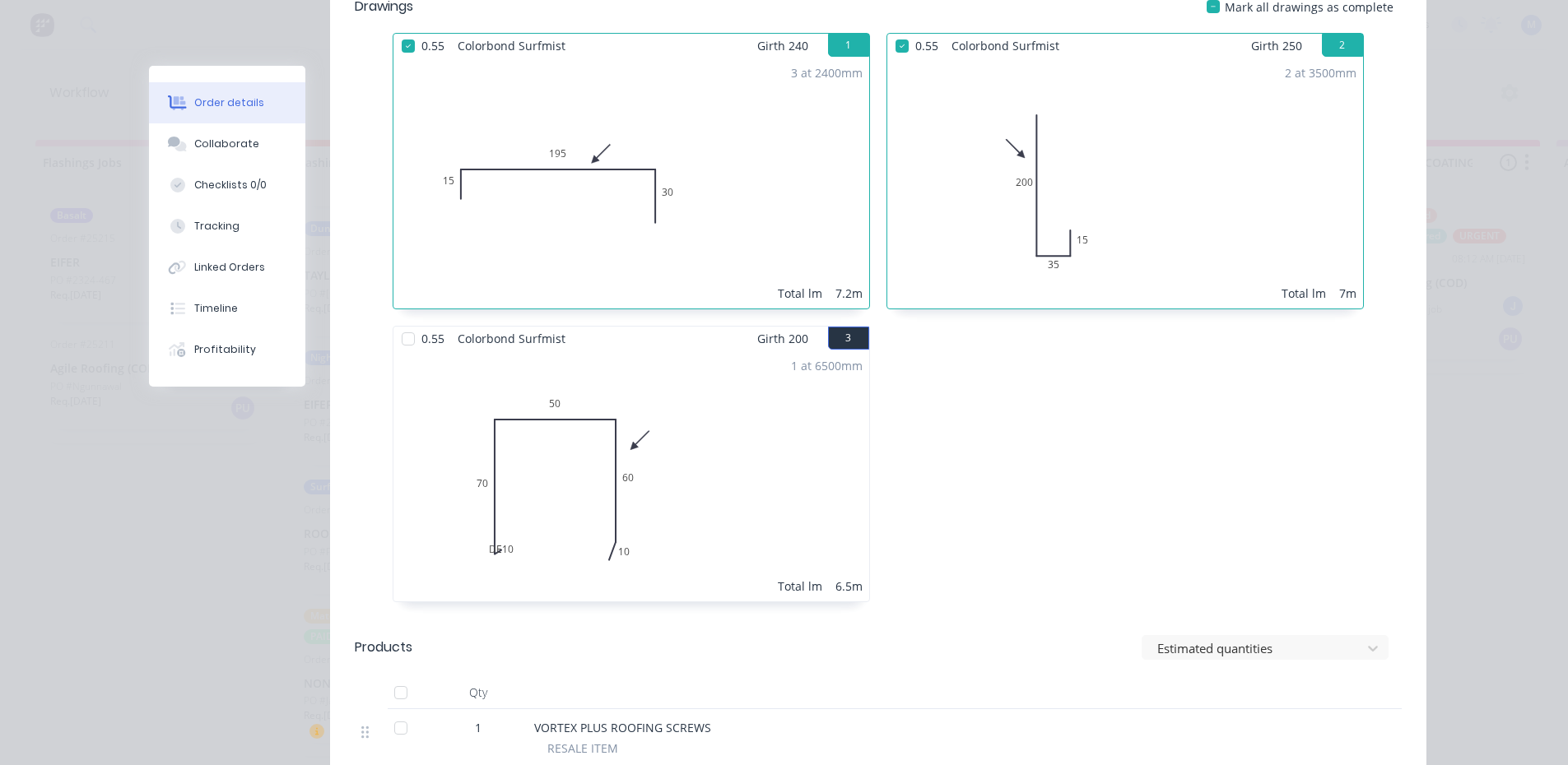
click at [396, 323] on div at bounding box center [408, 339] width 33 height 33
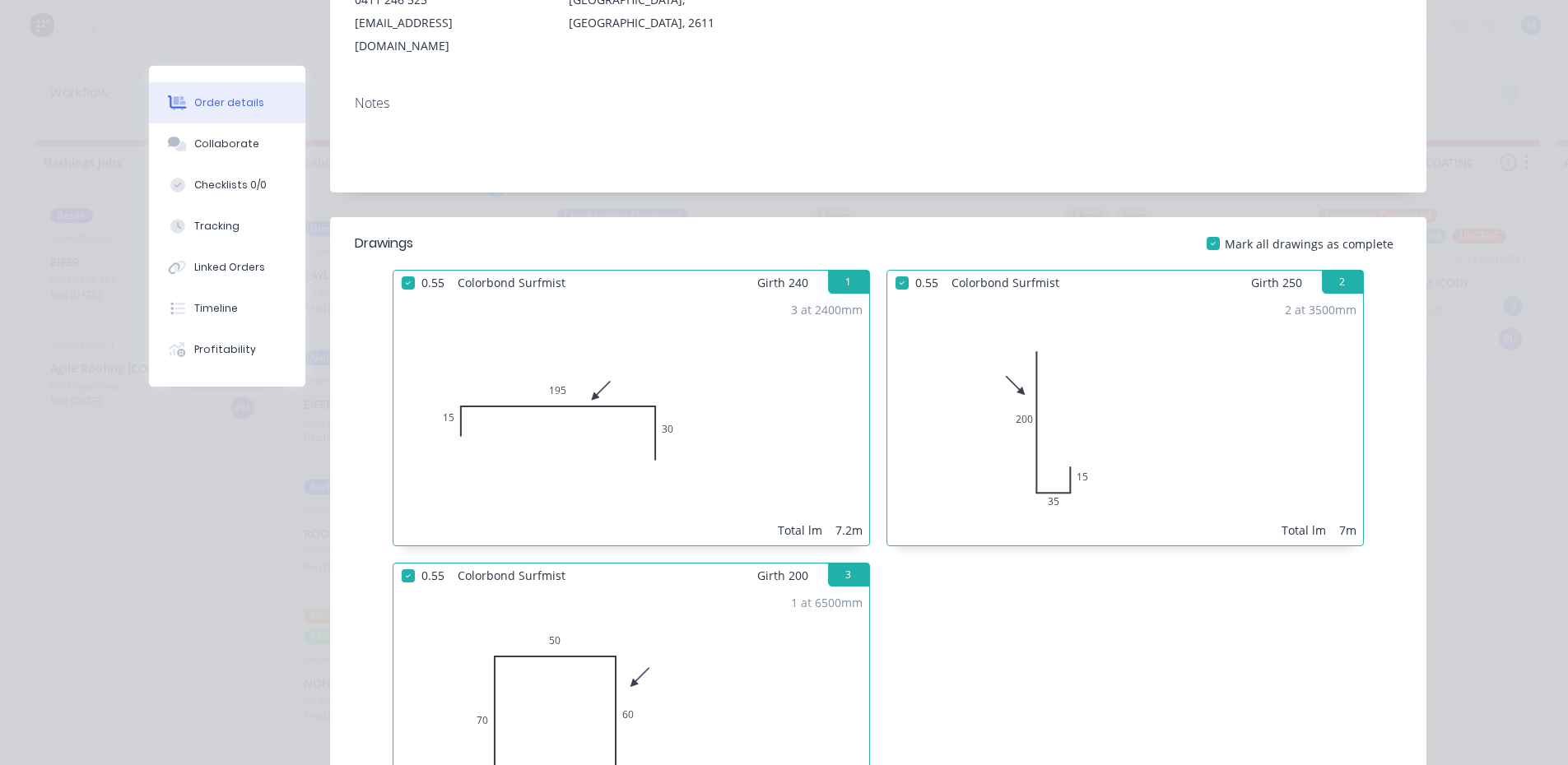
scroll to position [0, 0]
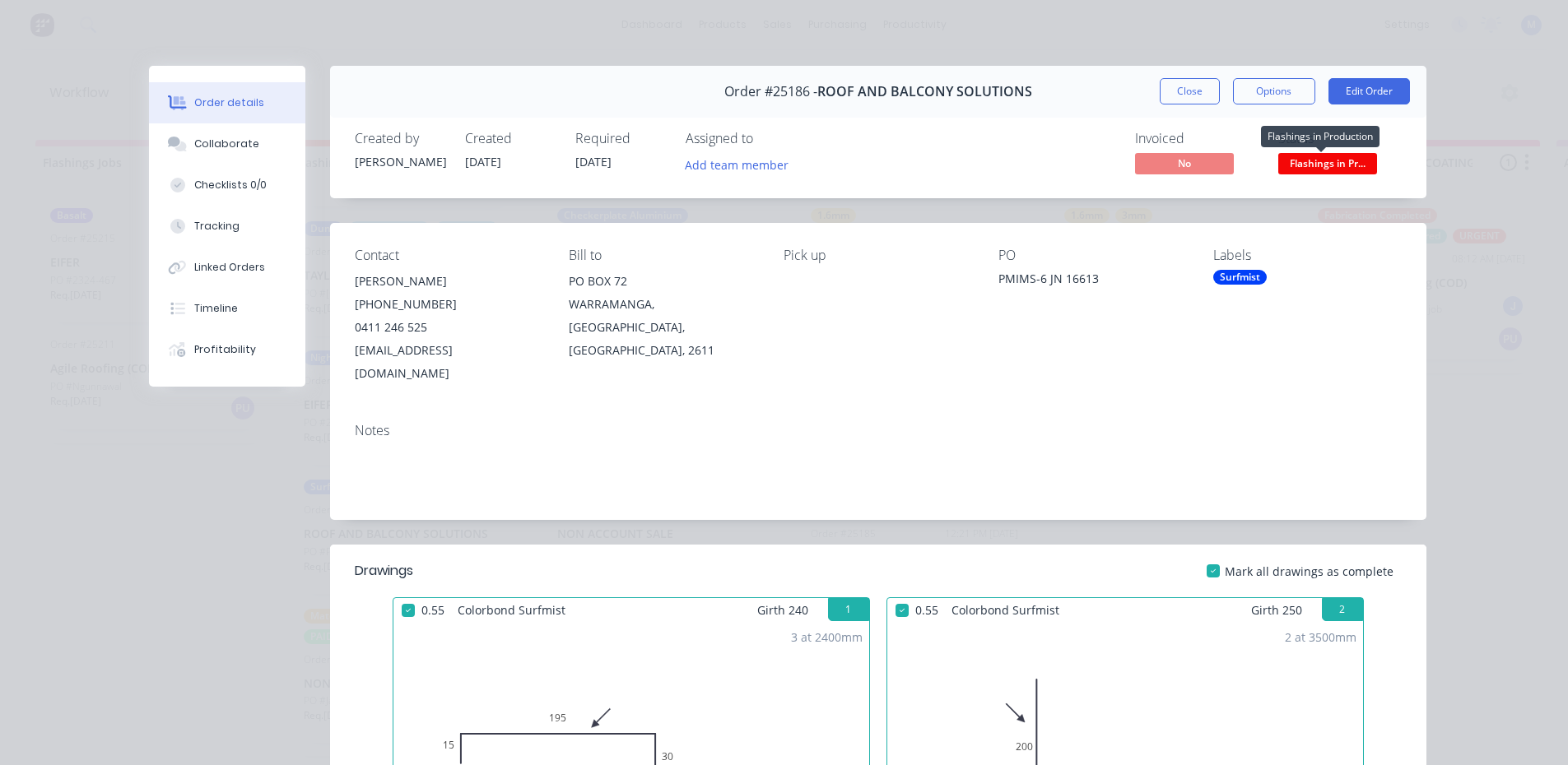
click at [1317, 159] on span "Flashings in Pr..." at bounding box center [1328, 163] width 99 height 20
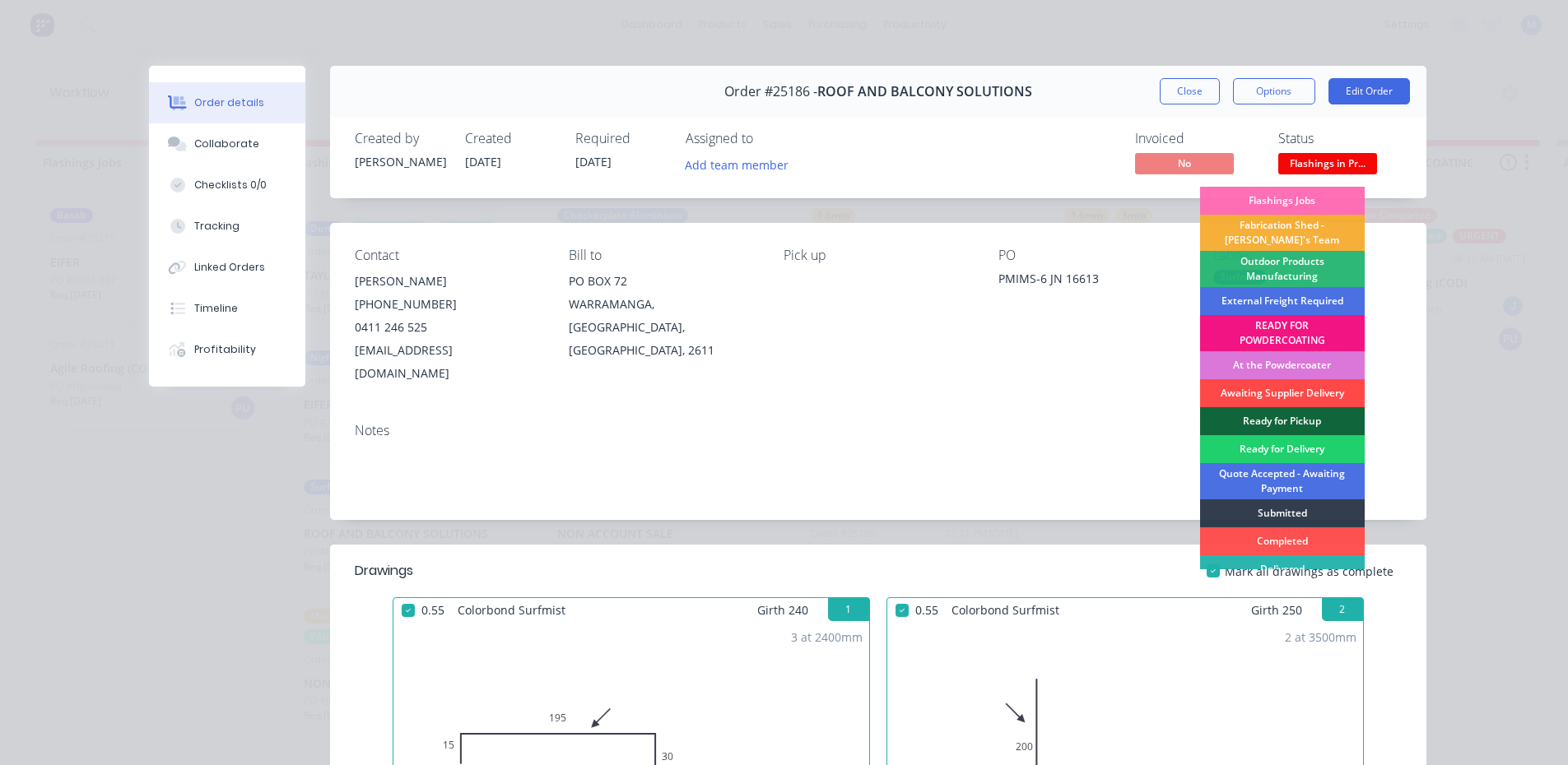
click at [1292, 387] on div "Awaiting Supplier Delivery" at bounding box center [1282, 394] width 164 height 28
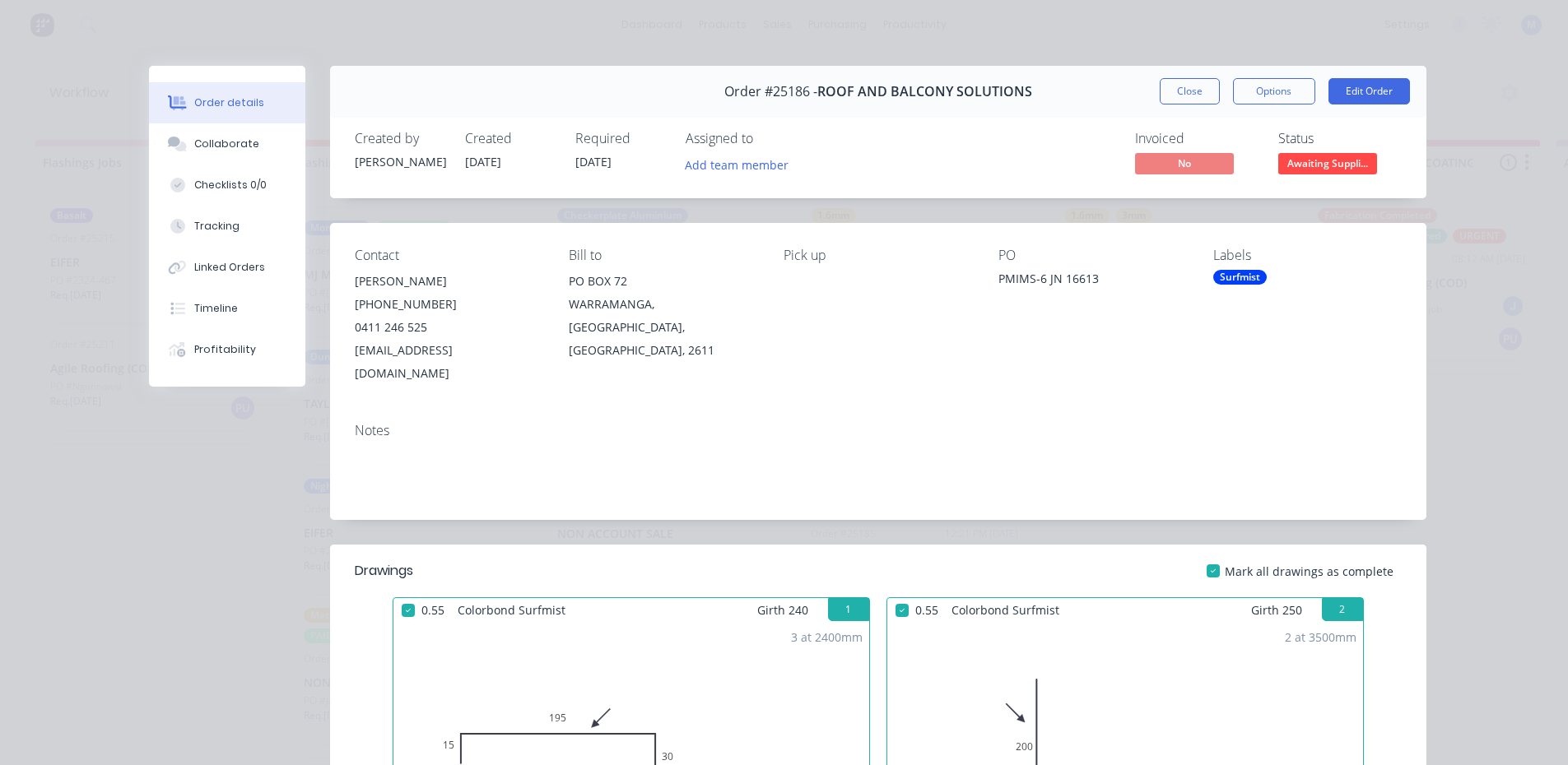
scroll to position [268, 0]
click at [1188, 92] on button "Close" at bounding box center [1189, 91] width 60 height 27
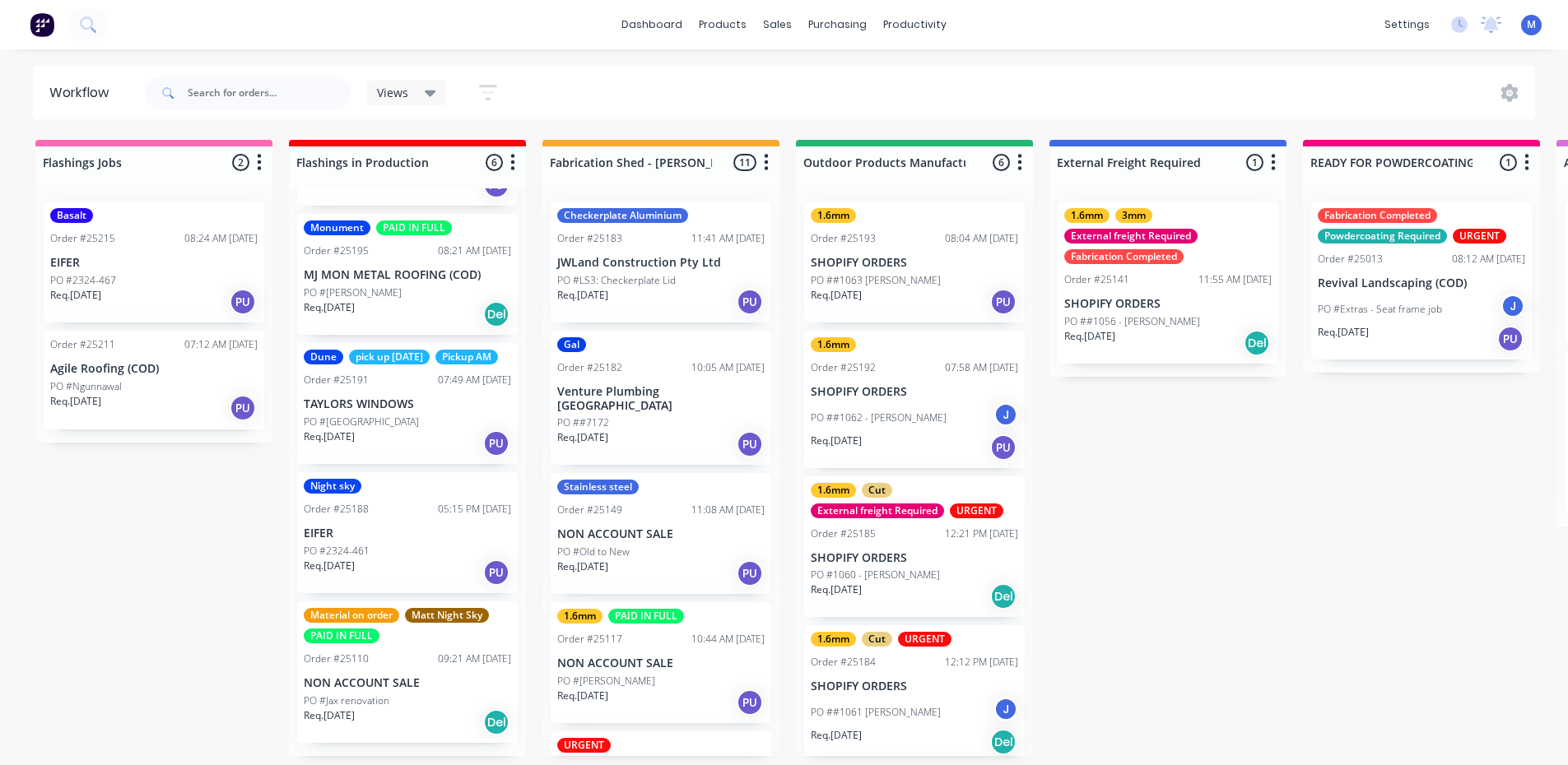
scroll to position [4, 0]
click at [413, 559] on div "PO #2324-461" at bounding box center [407, 551] width 207 height 15
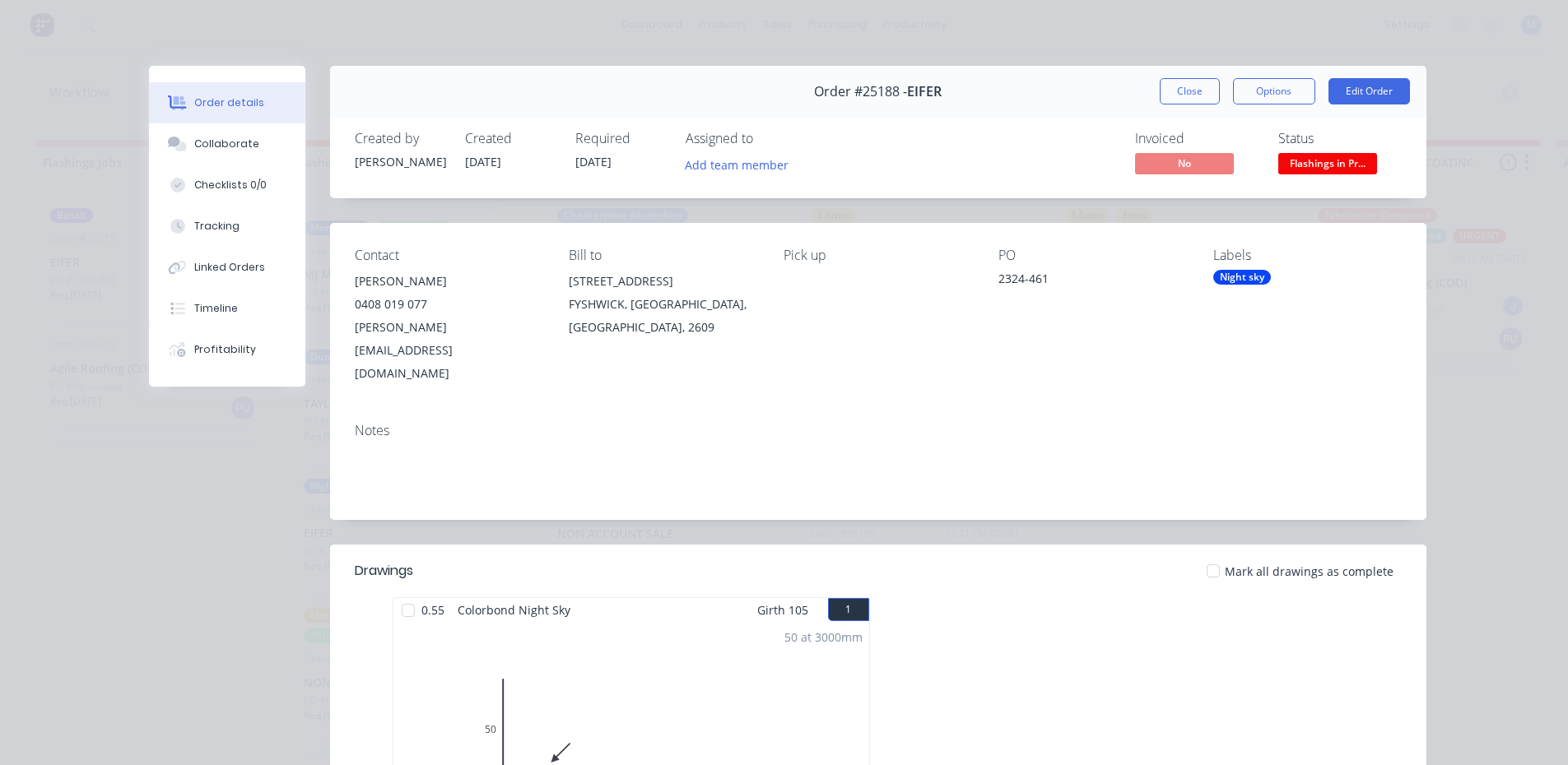
click at [1356, 163] on span "Flashings in Pr..." at bounding box center [1328, 163] width 99 height 20
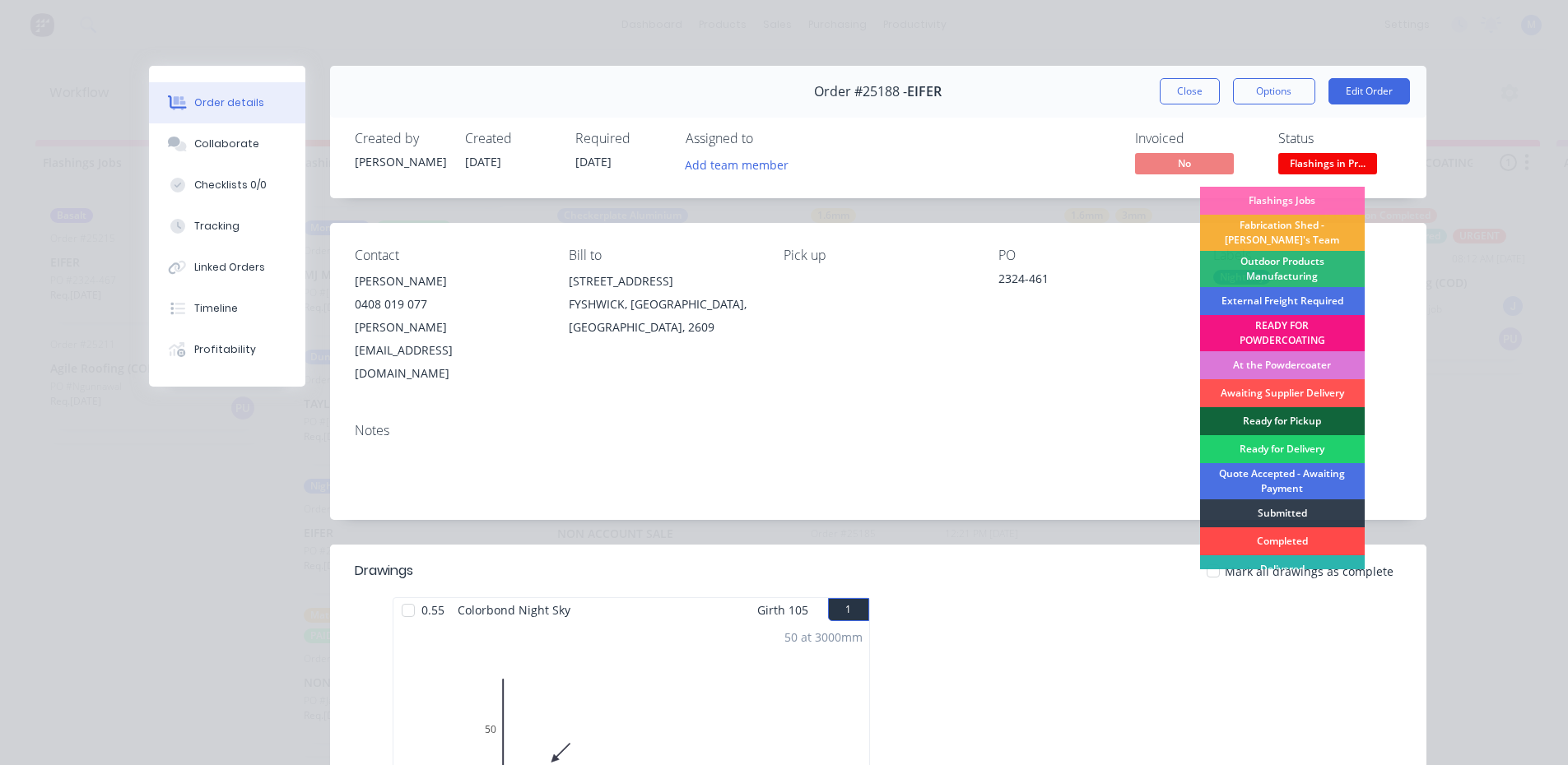
scroll to position [36, 0]
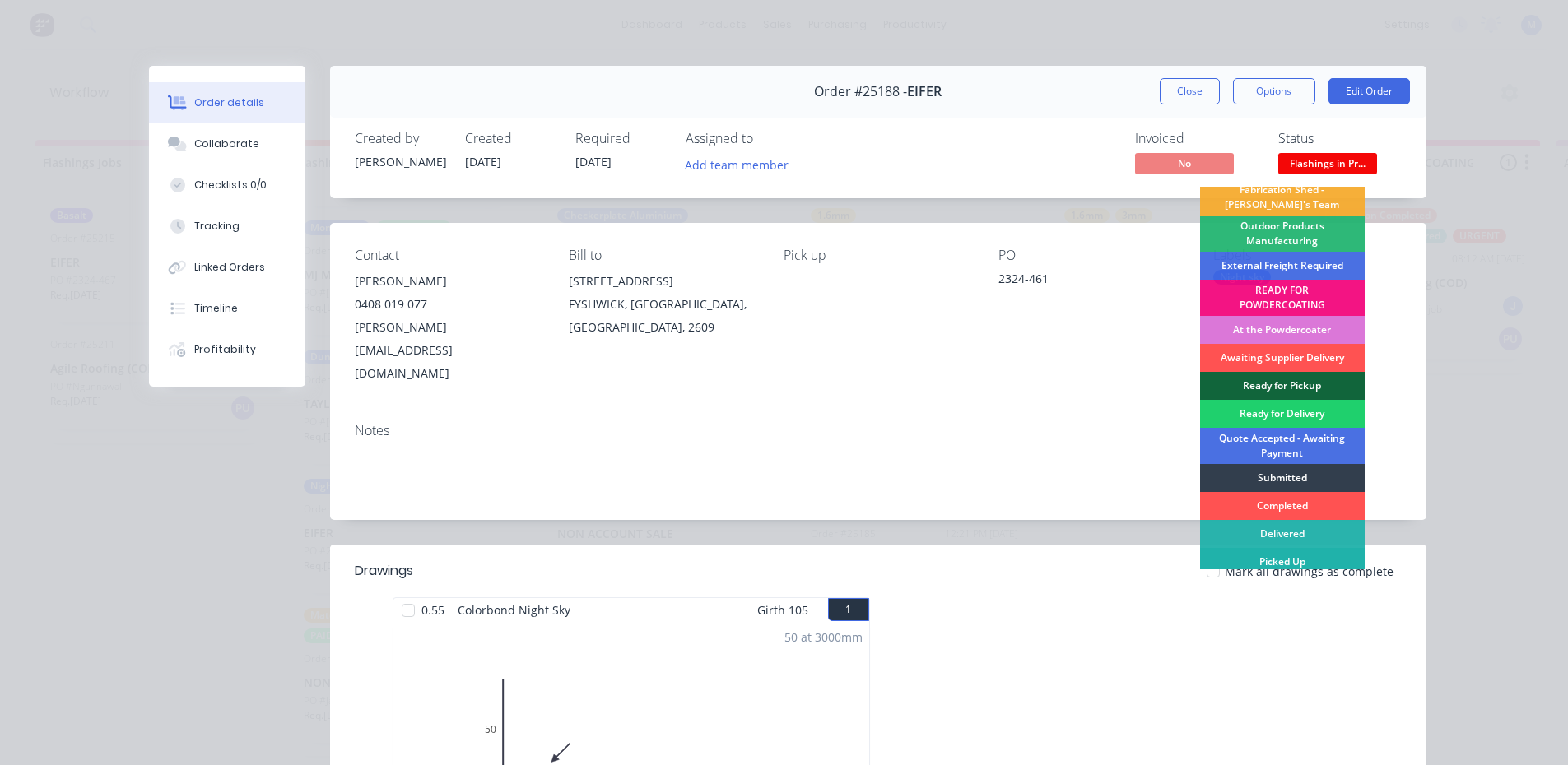
click at [1292, 561] on div "Picked Up" at bounding box center [1282, 561] width 164 height 28
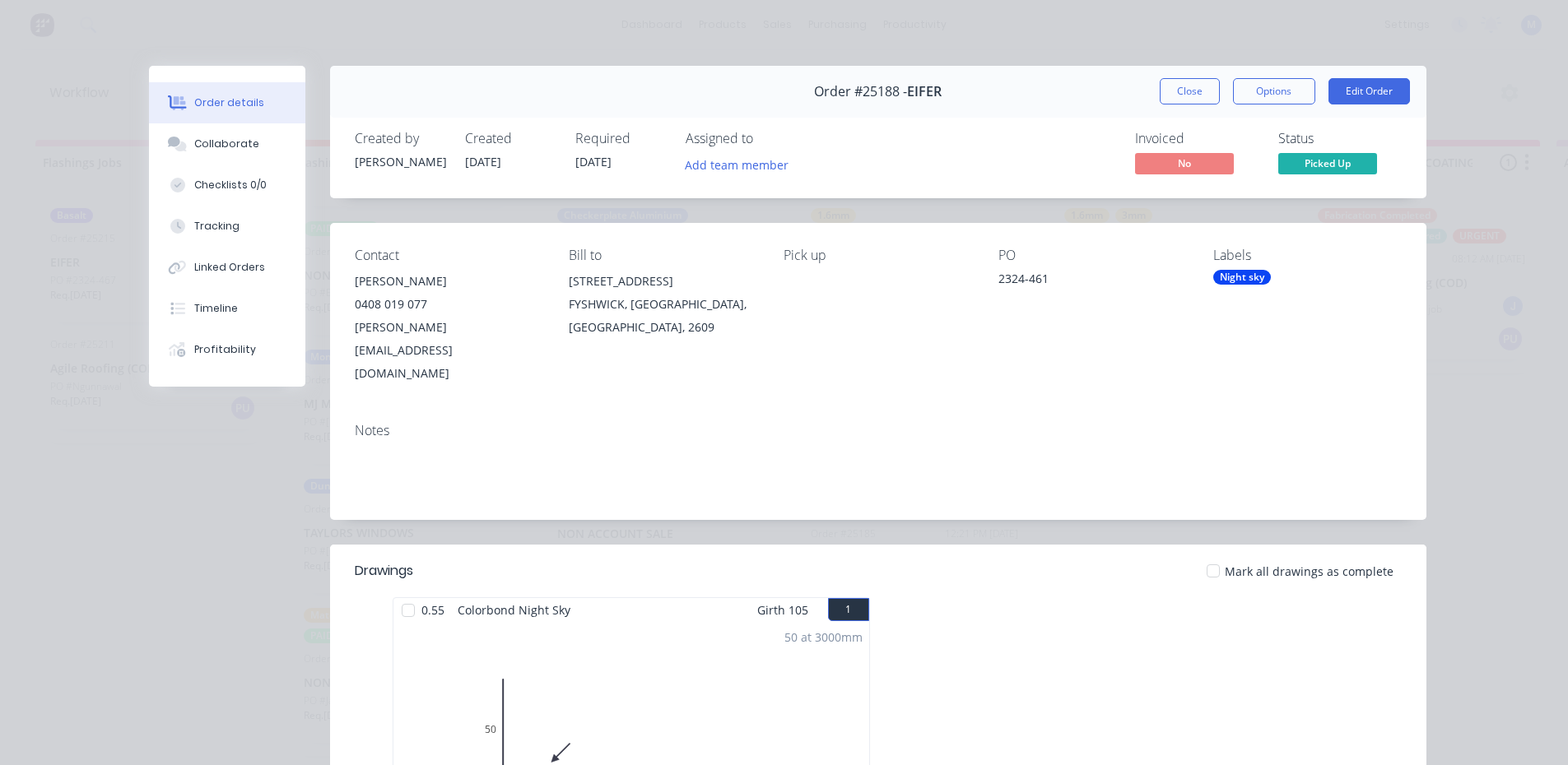
scroll to position [139, 0]
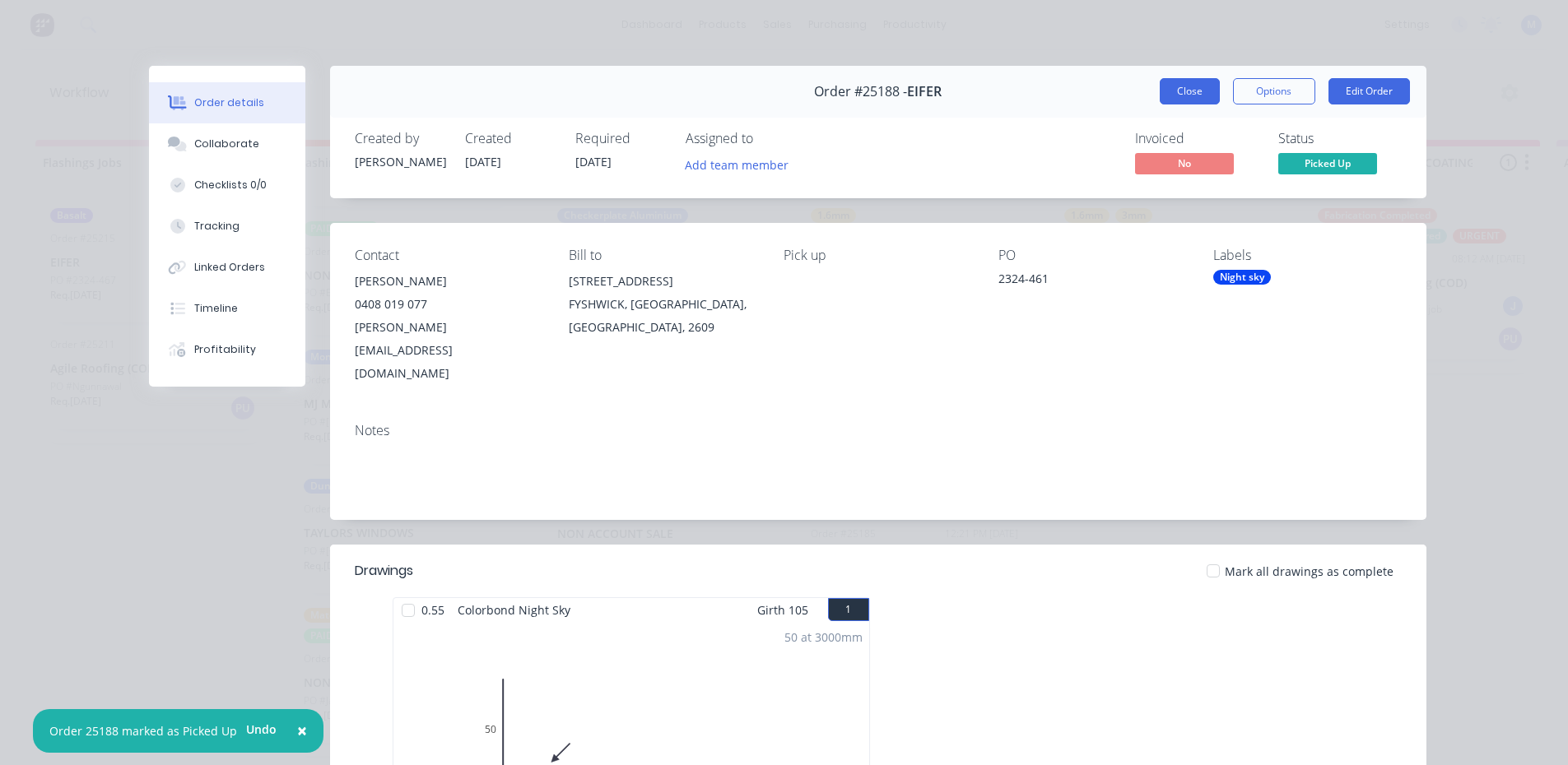
click at [1185, 90] on button "Close" at bounding box center [1189, 91] width 60 height 27
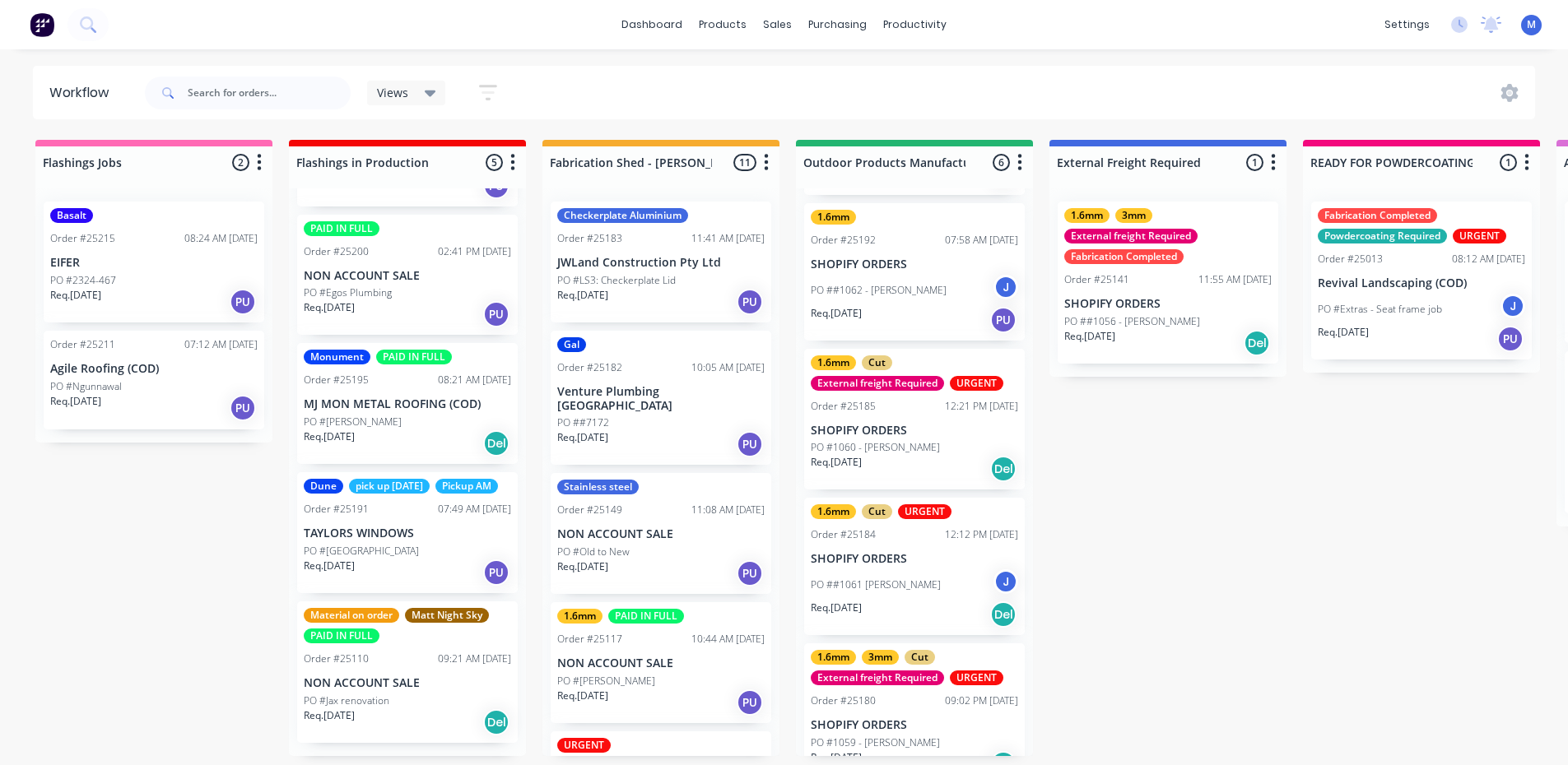
scroll to position [286, 0]
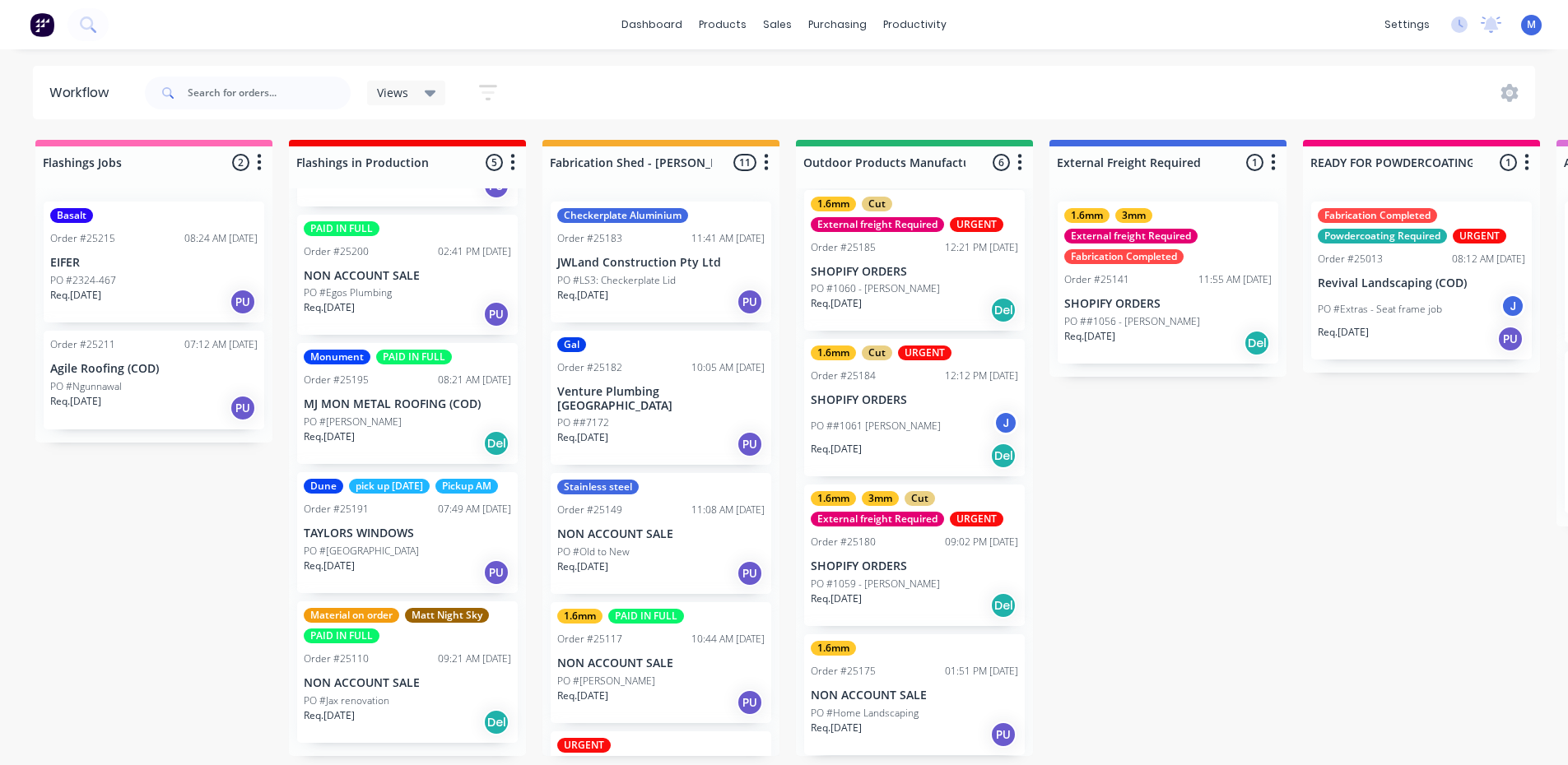
click at [932, 706] on div "PO #Home Landscaping" at bounding box center [915, 714] width 207 height 15
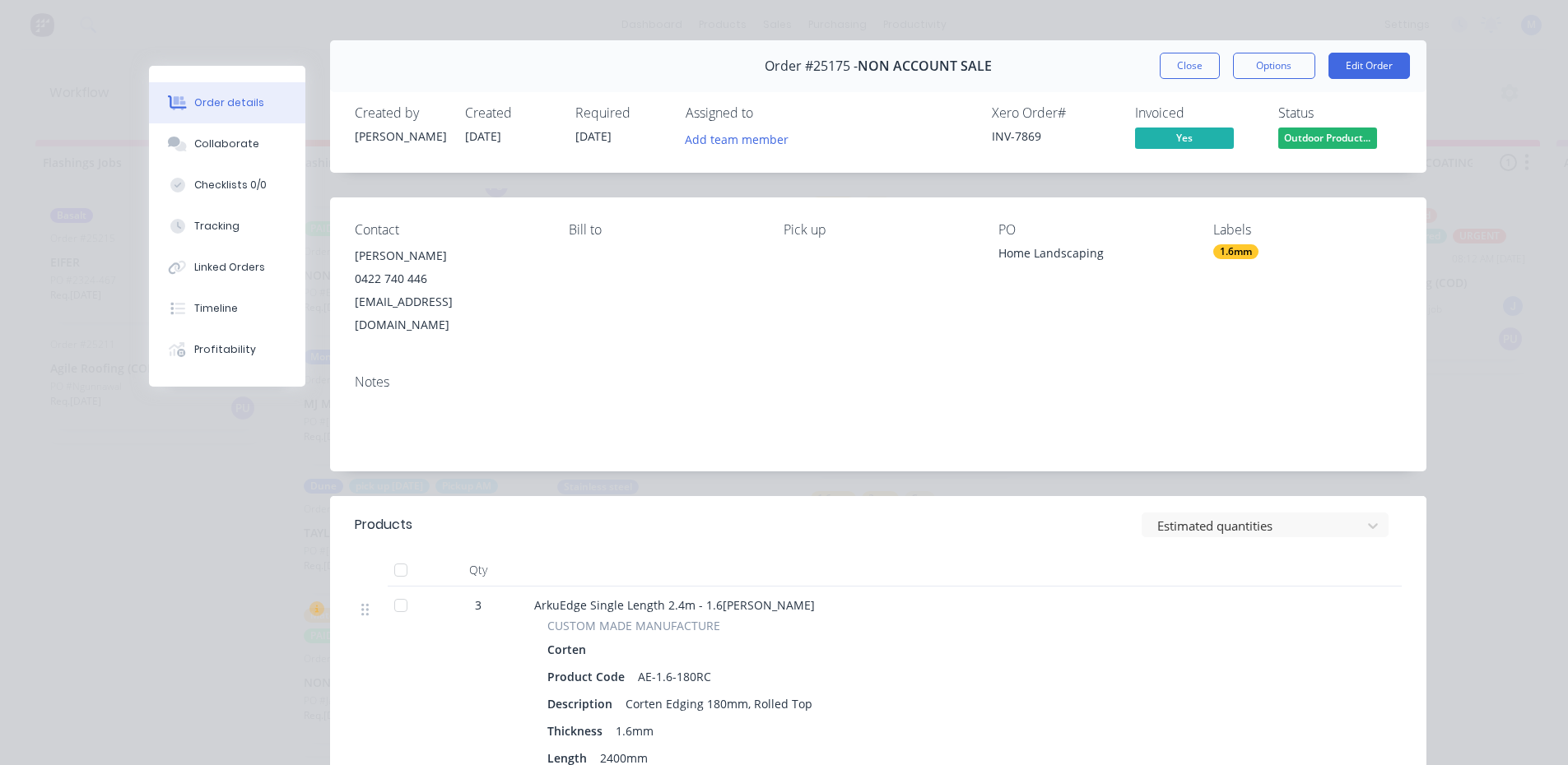
scroll to position [0, 0]
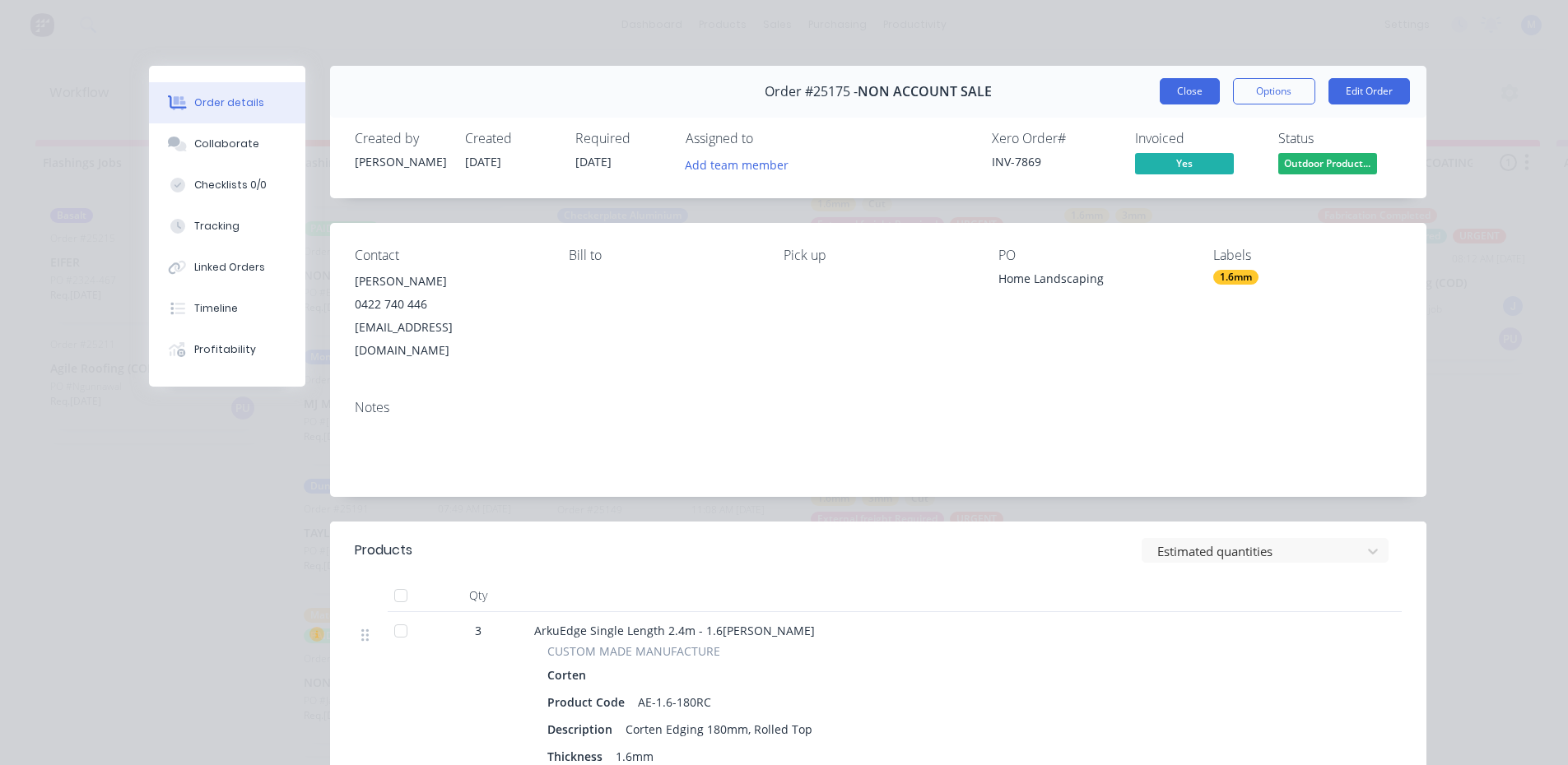
click at [1184, 81] on button "Close" at bounding box center [1189, 91] width 60 height 27
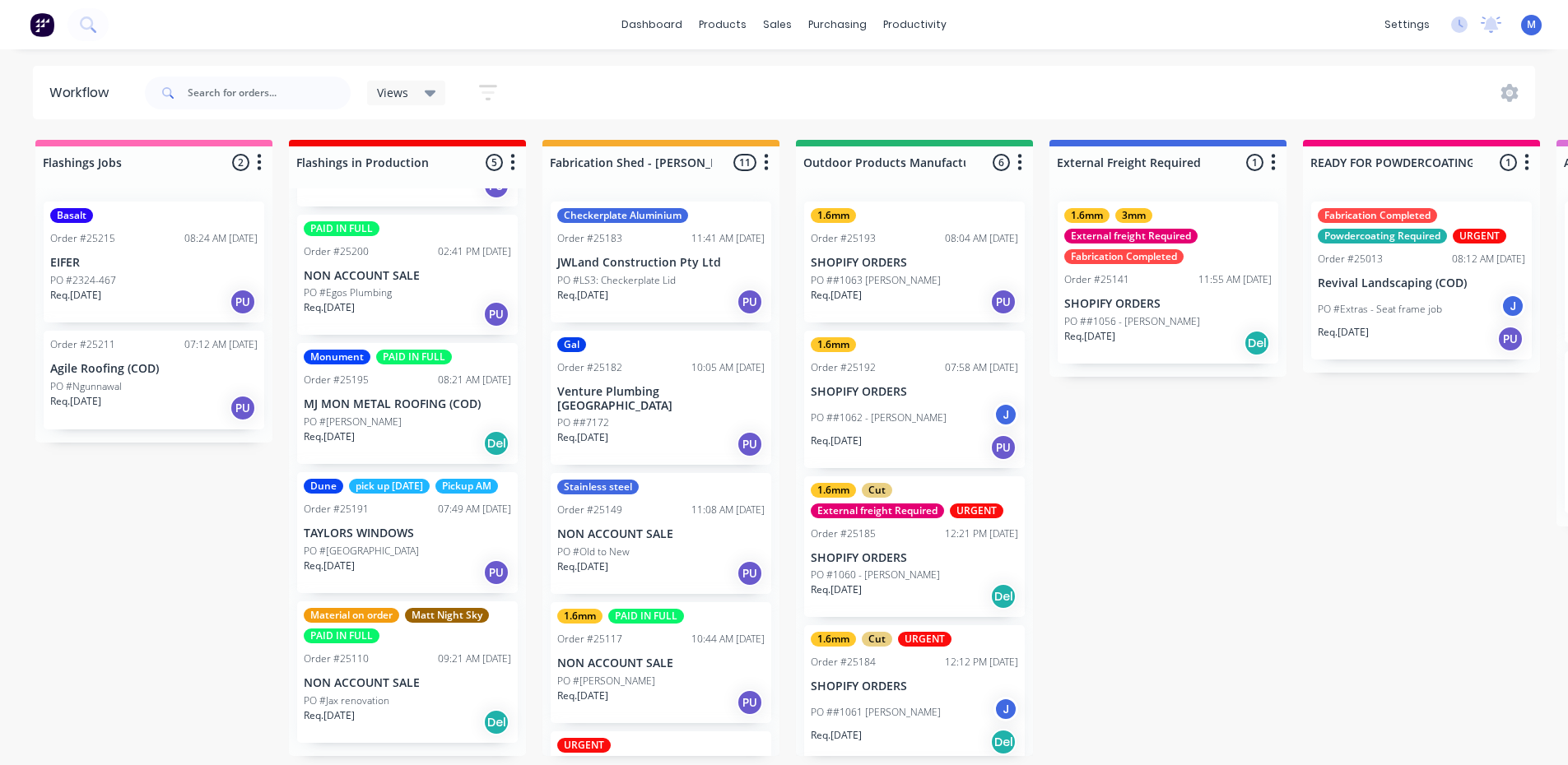
click at [929, 288] on div "Req. [DATE] PU" at bounding box center [915, 302] width 207 height 28
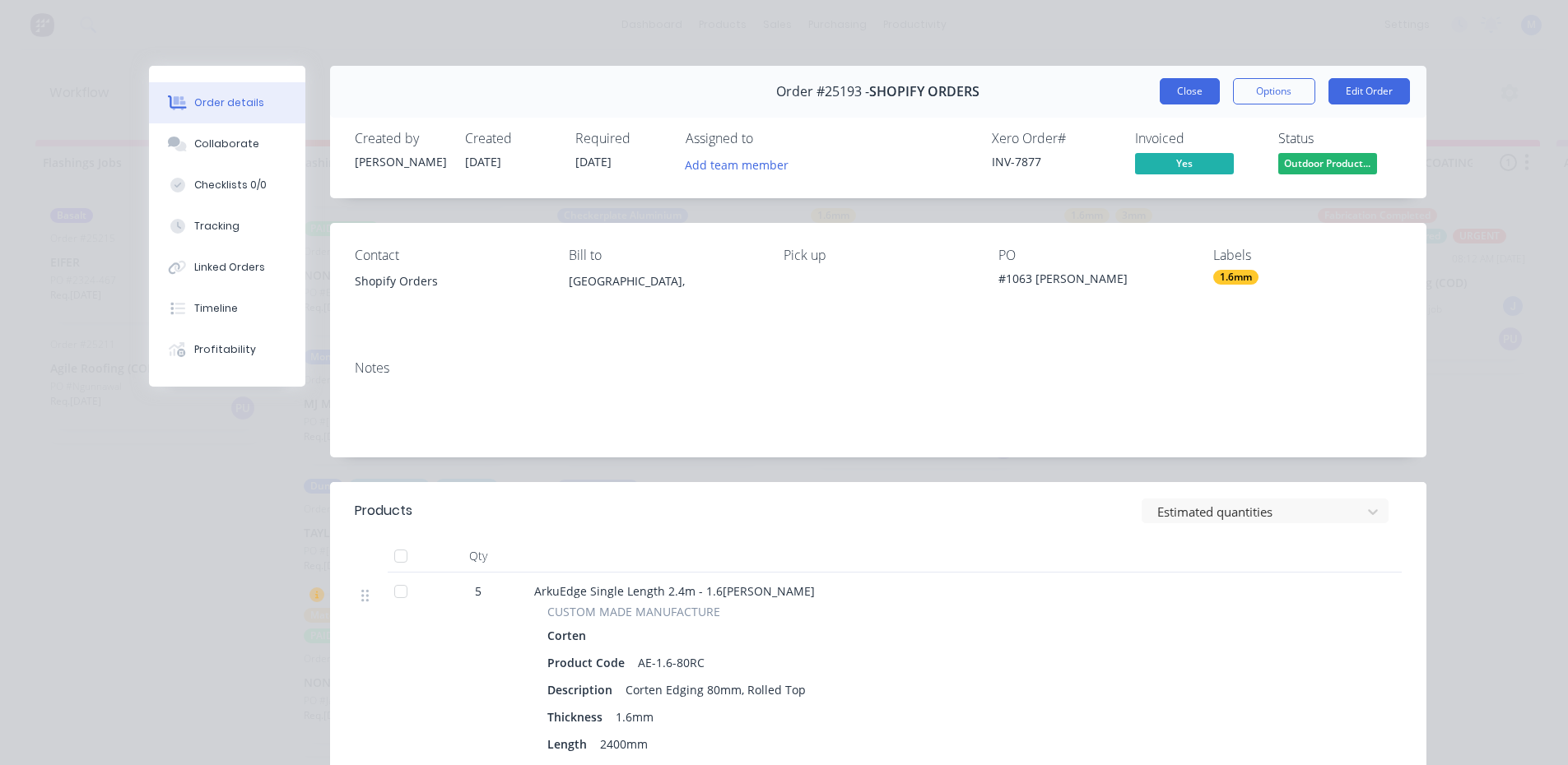
click at [1174, 88] on button "Close" at bounding box center [1189, 91] width 60 height 27
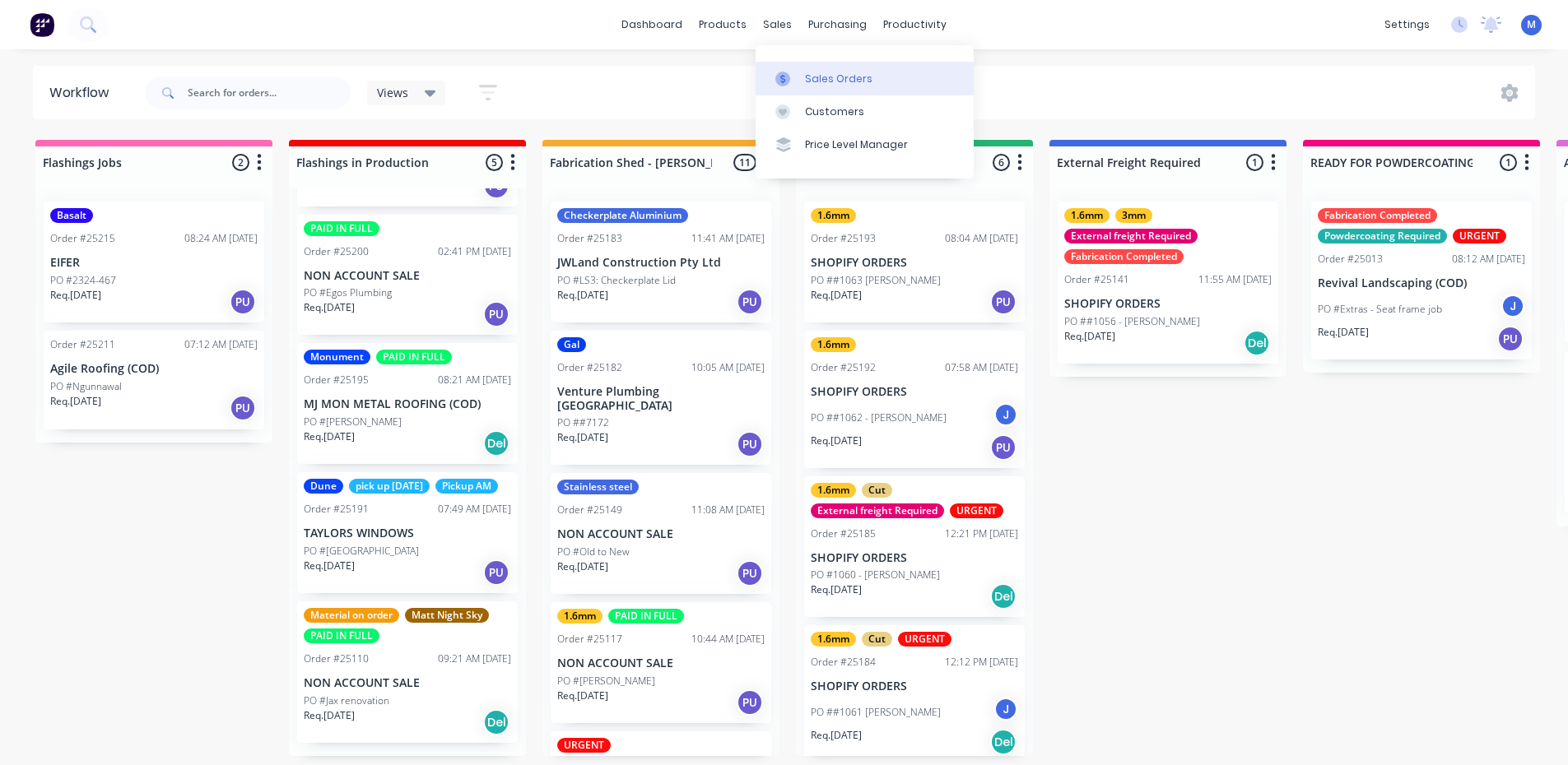
click at [857, 84] on div "Sales Orders" at bounding box center [839, 79] width 68 height 15
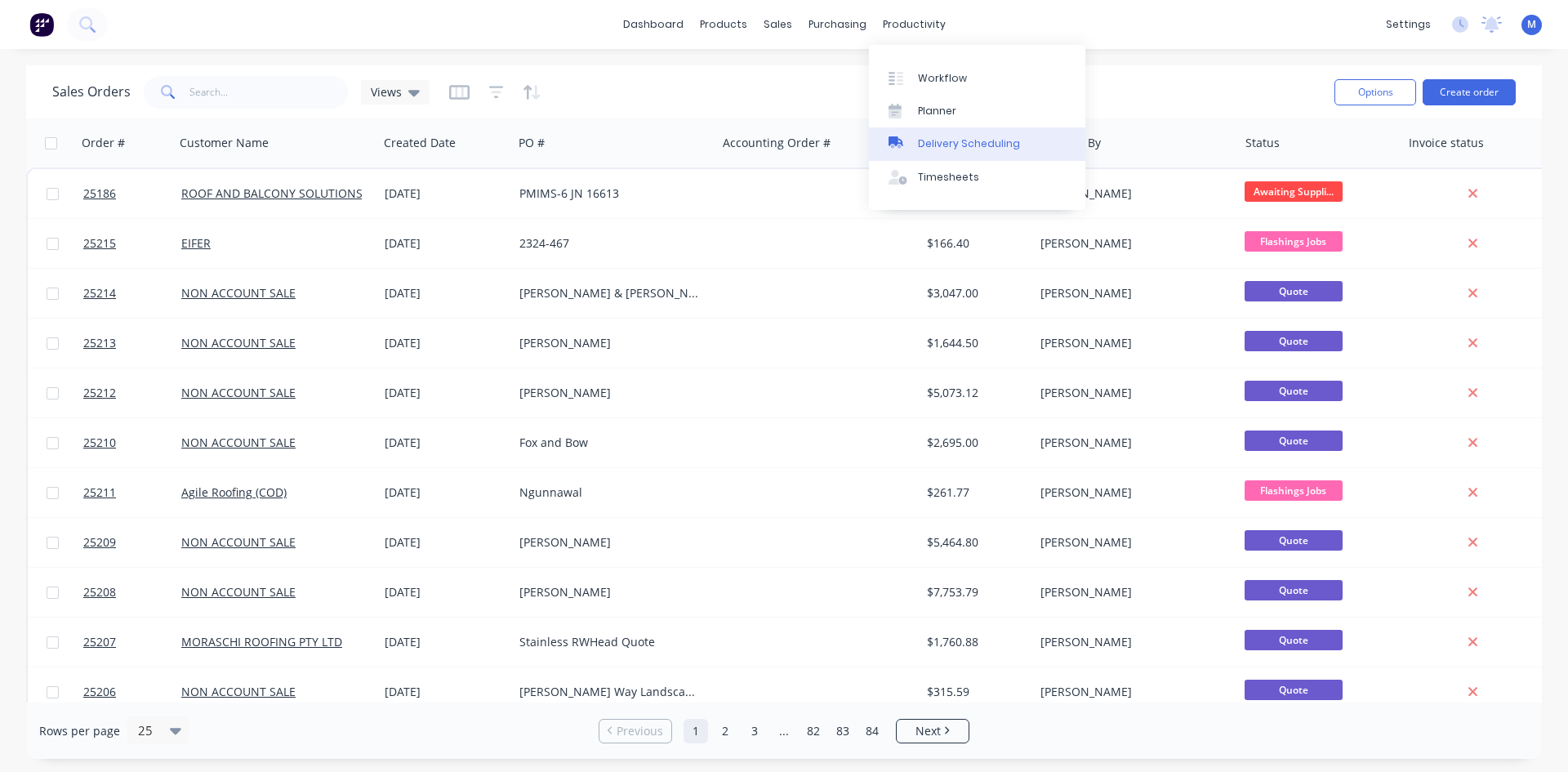
click at [981, 147] on div "Delivery Scheduling" at bounding box center [969, 144] width 102 height 15
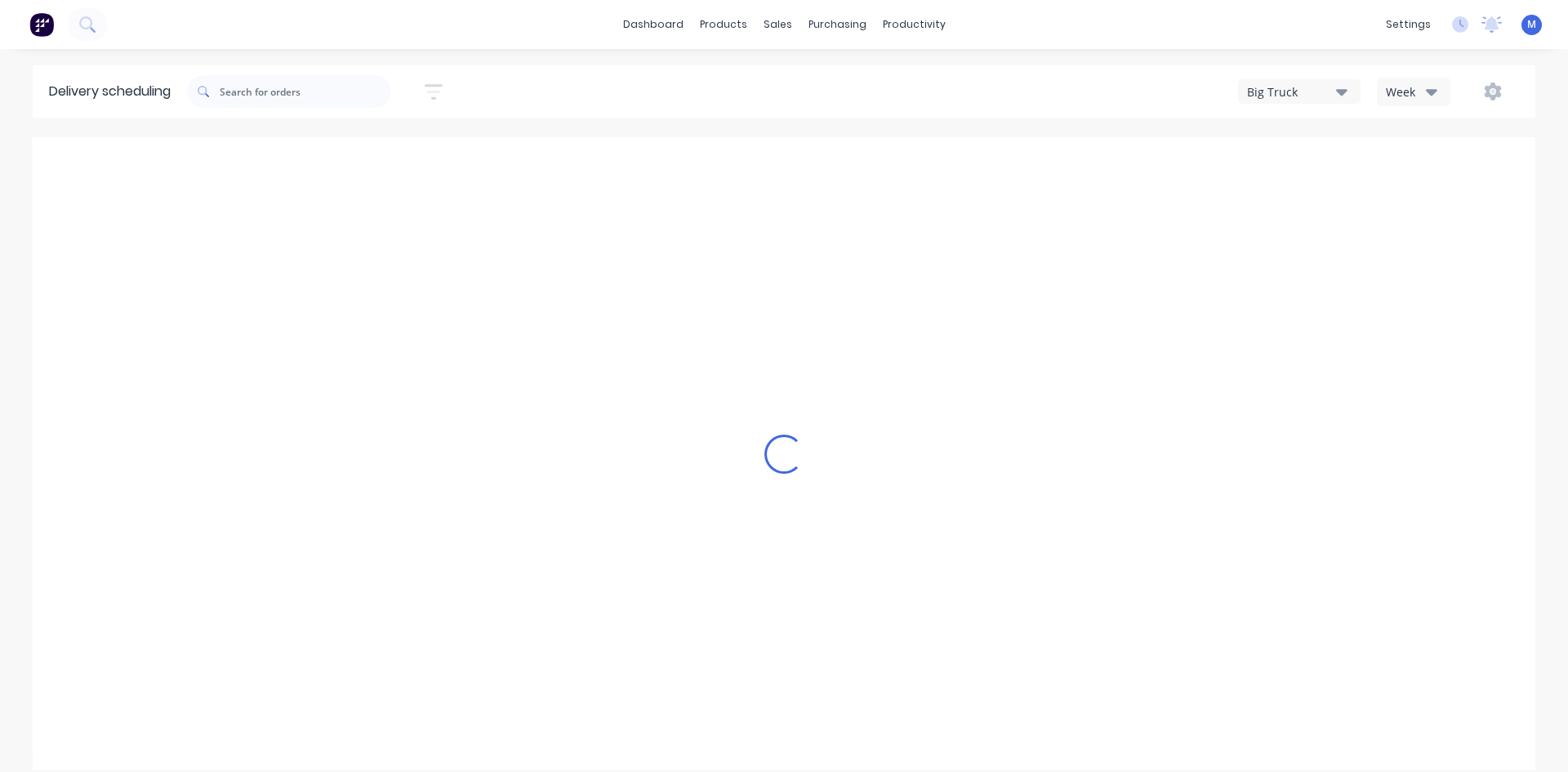
type input "[DATE] - [DATE]"
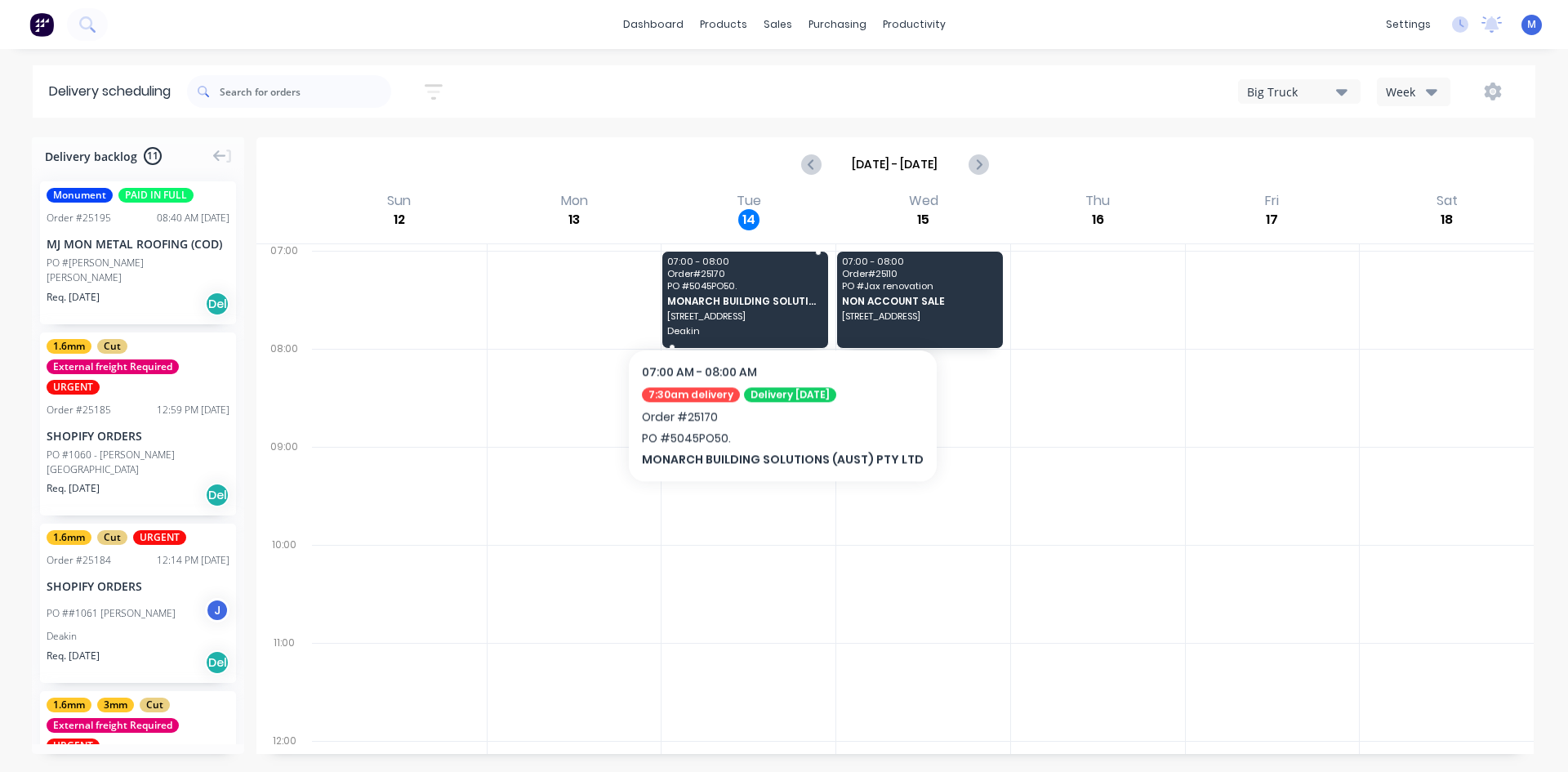
click at [774, 299] on span "MONARCH BUILDING SOLUTIONS (AUST) PTY LTD" at bounding box center [745, 301] width 155 height 11
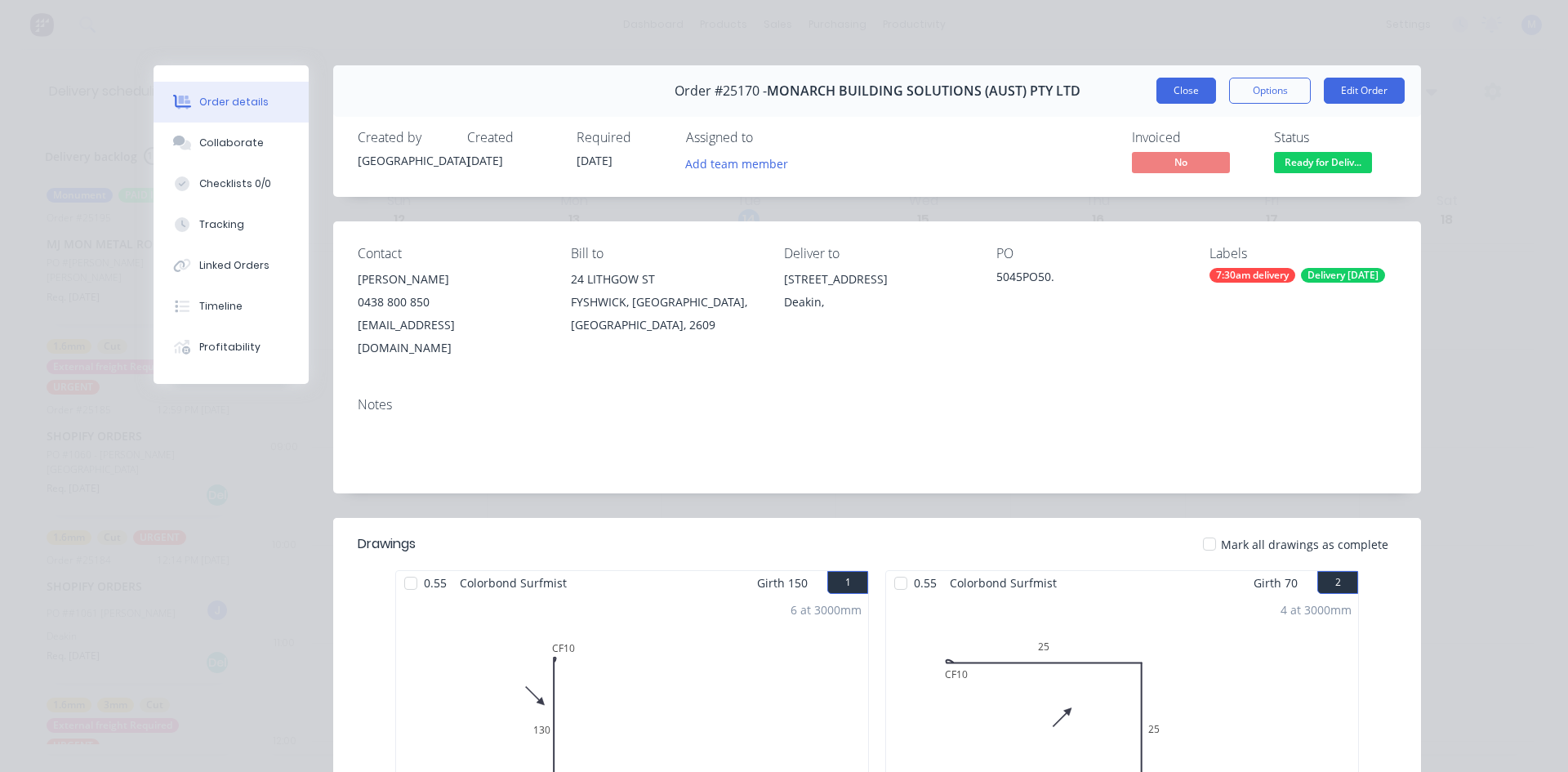
click at [1177, 91] on button "Close" at bounding box center [1186, 90] width 59 height 26
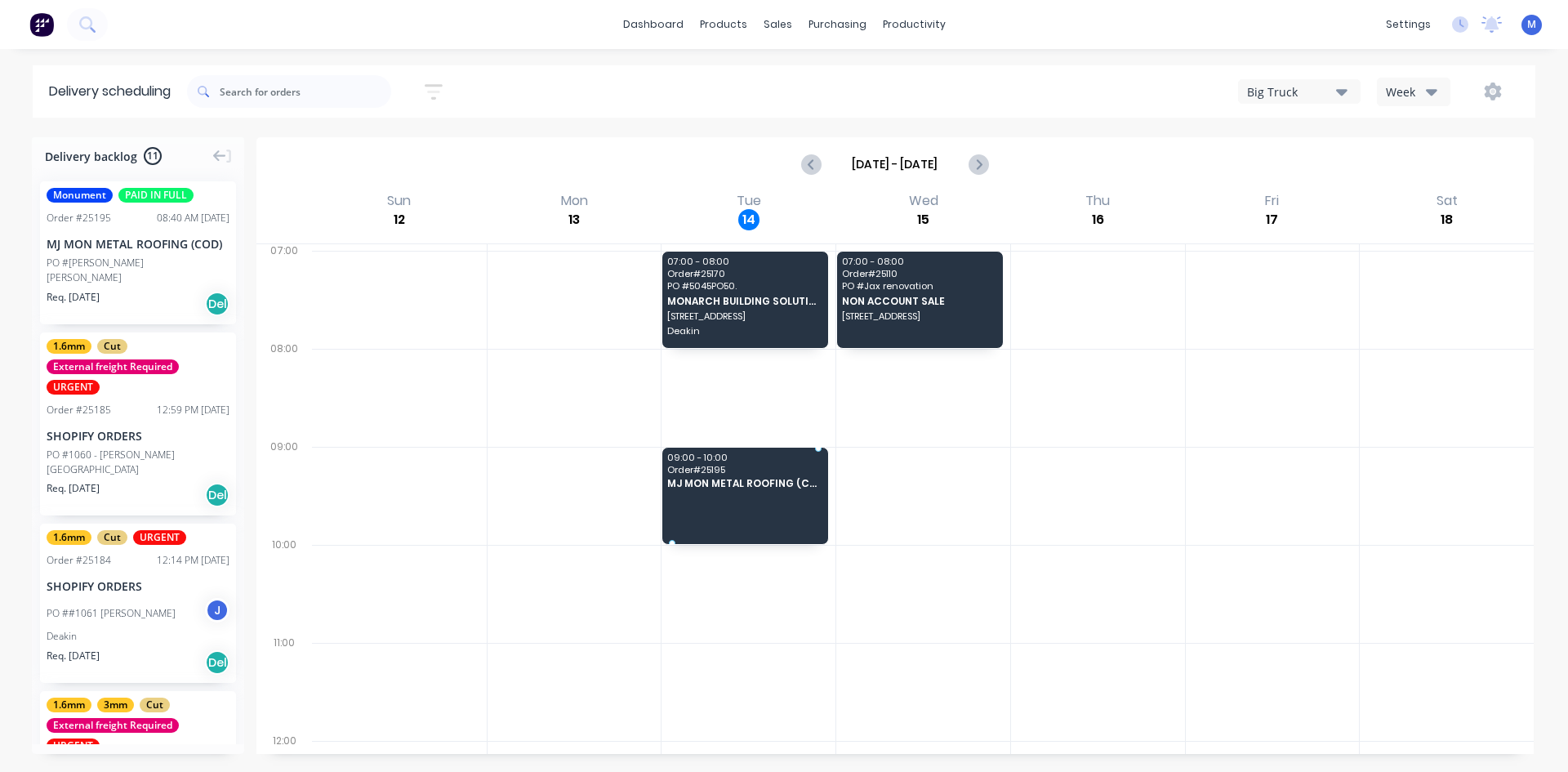
drag, startPoint x: 147, startPoint y: 272, endPoint x: 727, endPoint y: 472, distance: 613.5
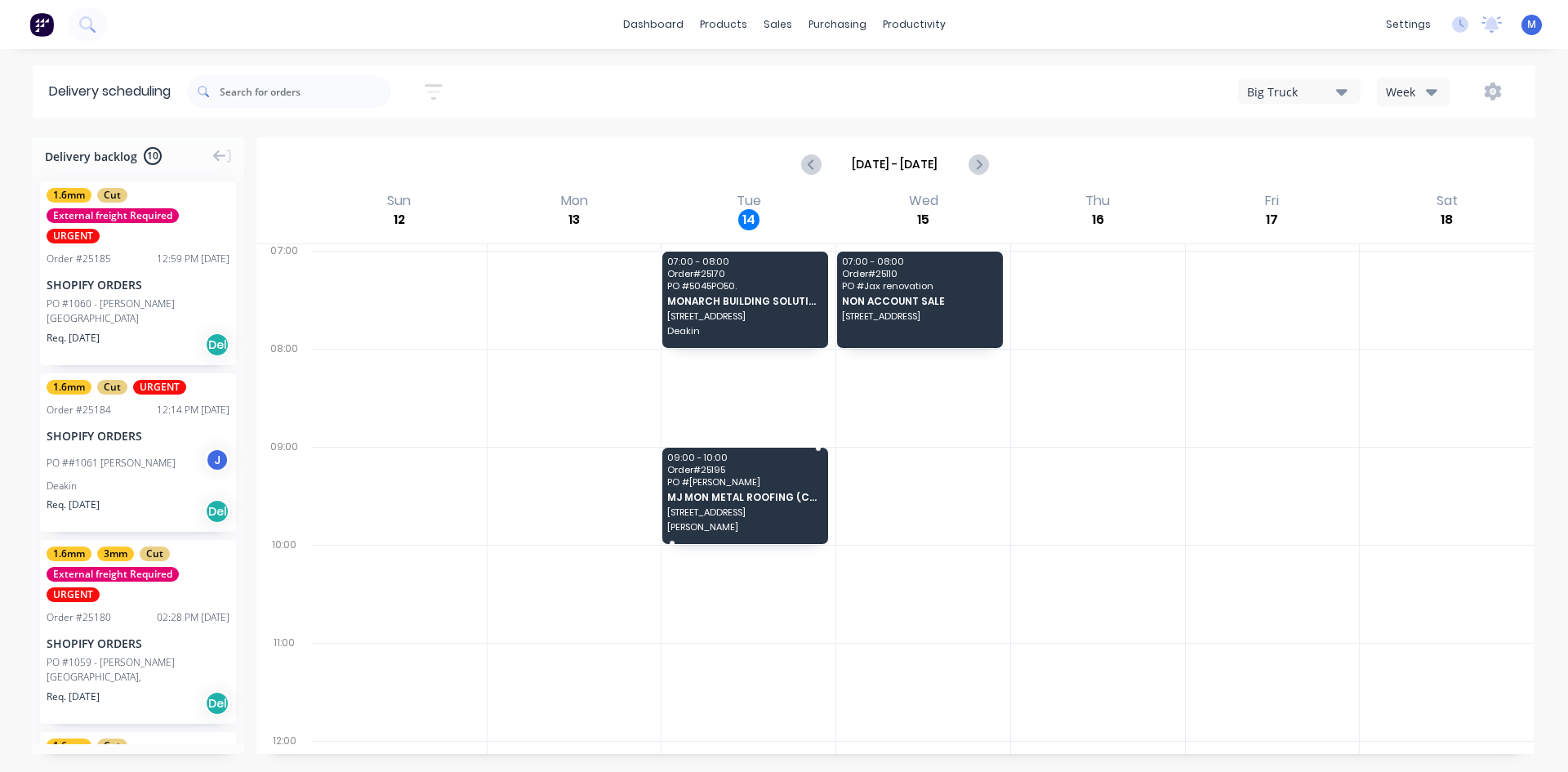
click at [742, 502] on span "MJ MON METAL ROOFING (COD)" at bounding box center [745, 497] width 155 height 11
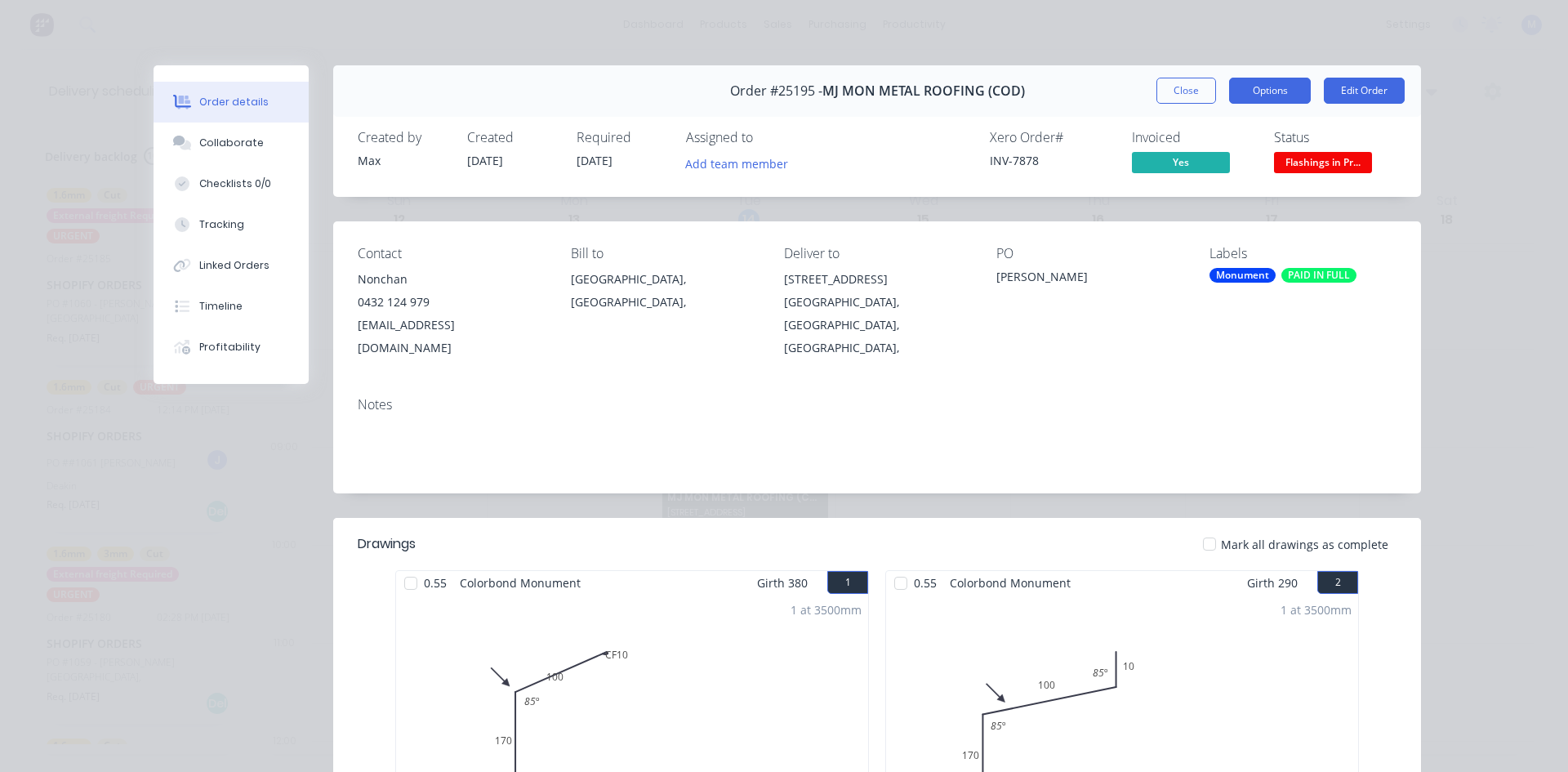
click at [1260, 89] on button "Options" at bounding box center [1270, 90] width 82 height 26
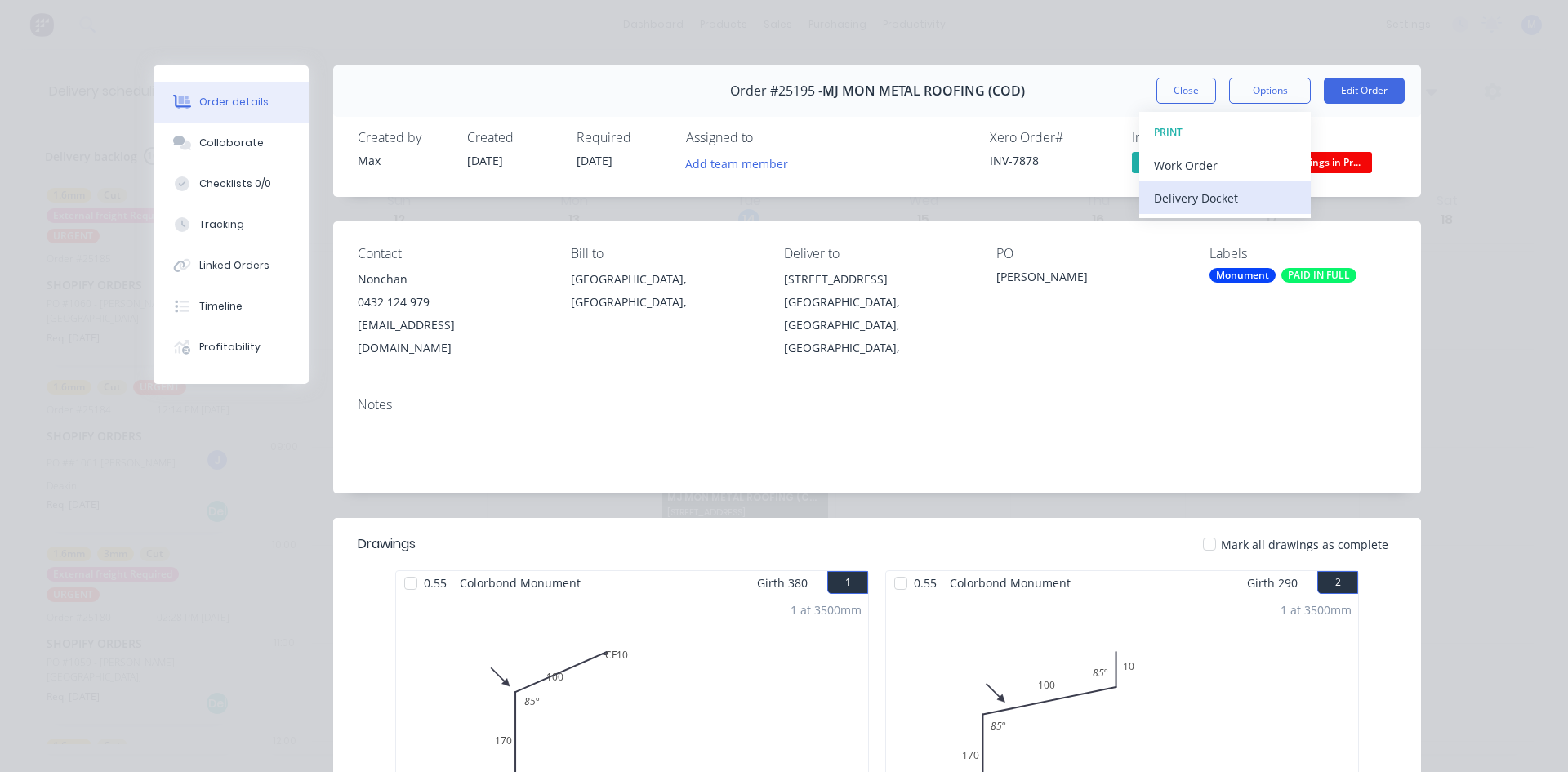
click at [1225, 199] on div "Delivery Docket" at bounding box center [1226, 198] width 142 height 24
click at [1225, 199] on div "Standard" at bounding box center [1226, 198] width 142 height 24
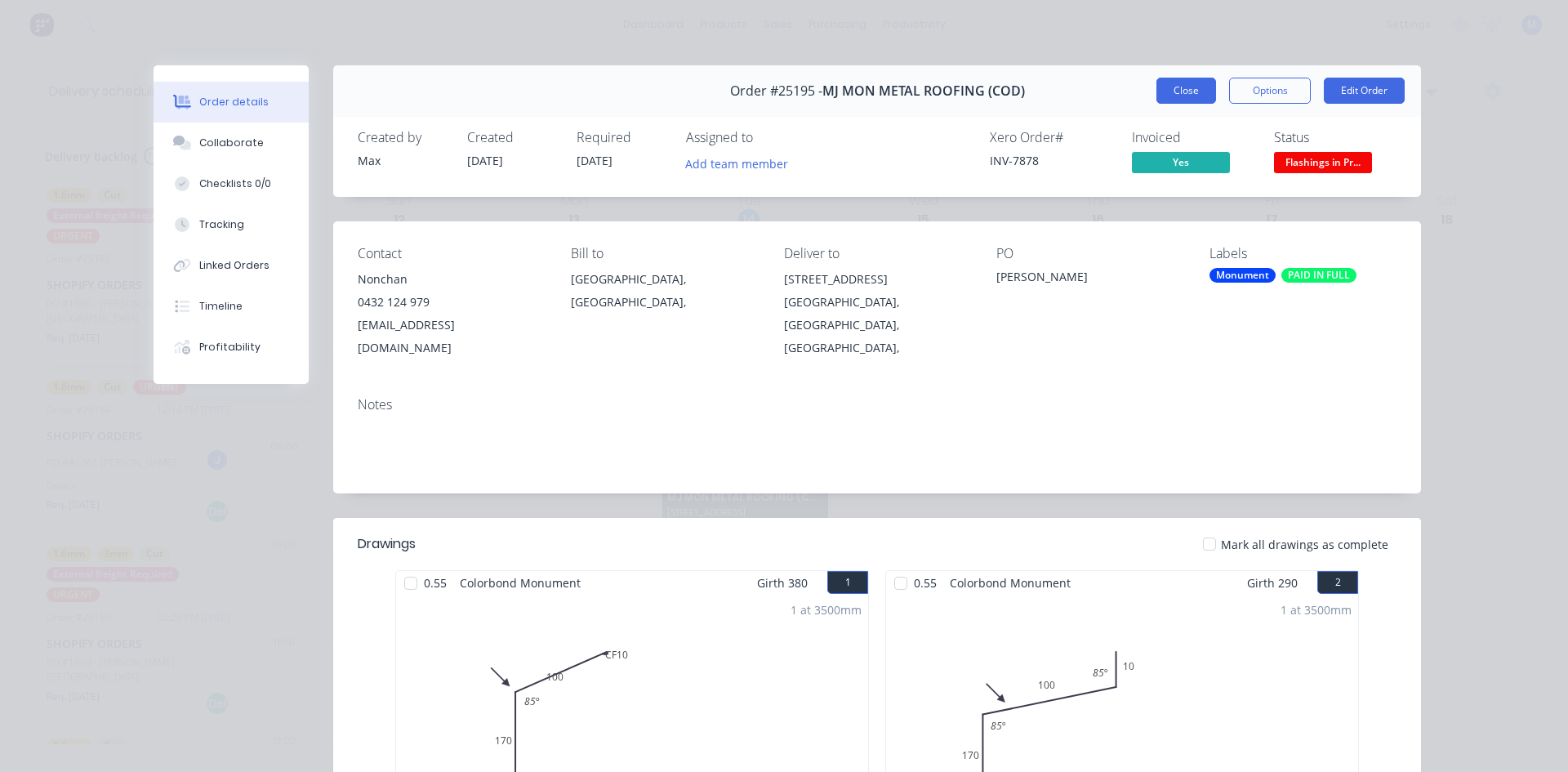
click at [1170, 88] on button "Close" at bounding box center [1186, 90] width 59 height 26
